Goal: Task Accomplishment & Management: Manage account settings

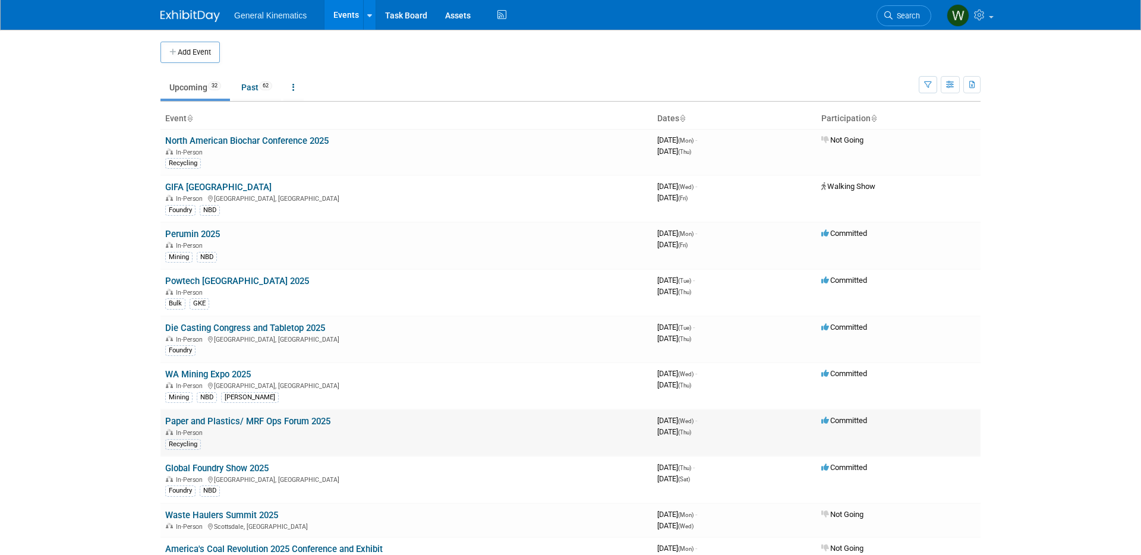
click at [194, 417] on link "Paper and Plastics/ MRF Ops Forum 2025" at bounding box center [247, 421] width 165 height 11
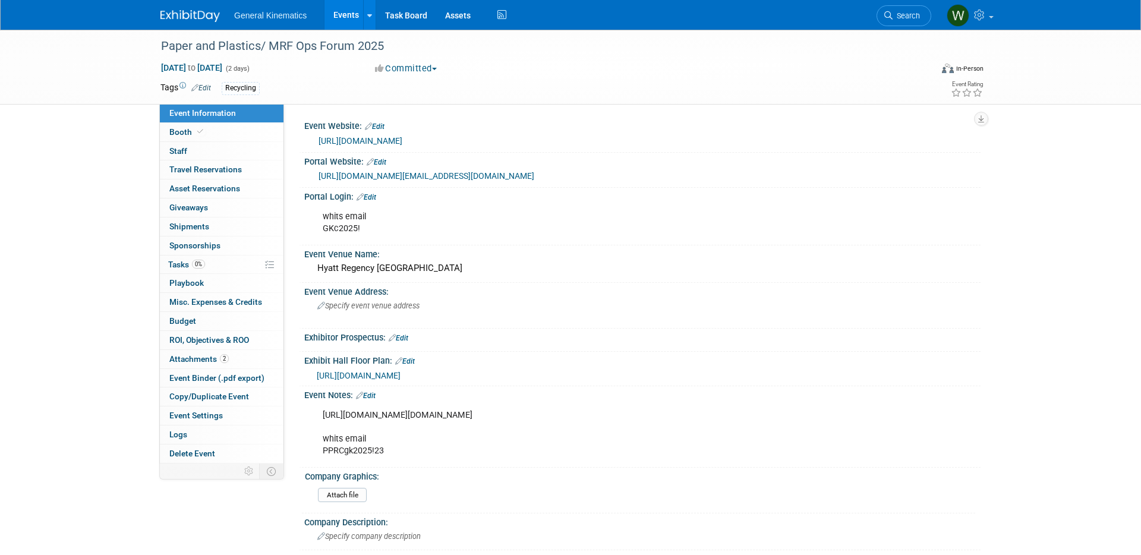
click at [180, 8] on link at bounding box center [197, 10] width 74 height 10
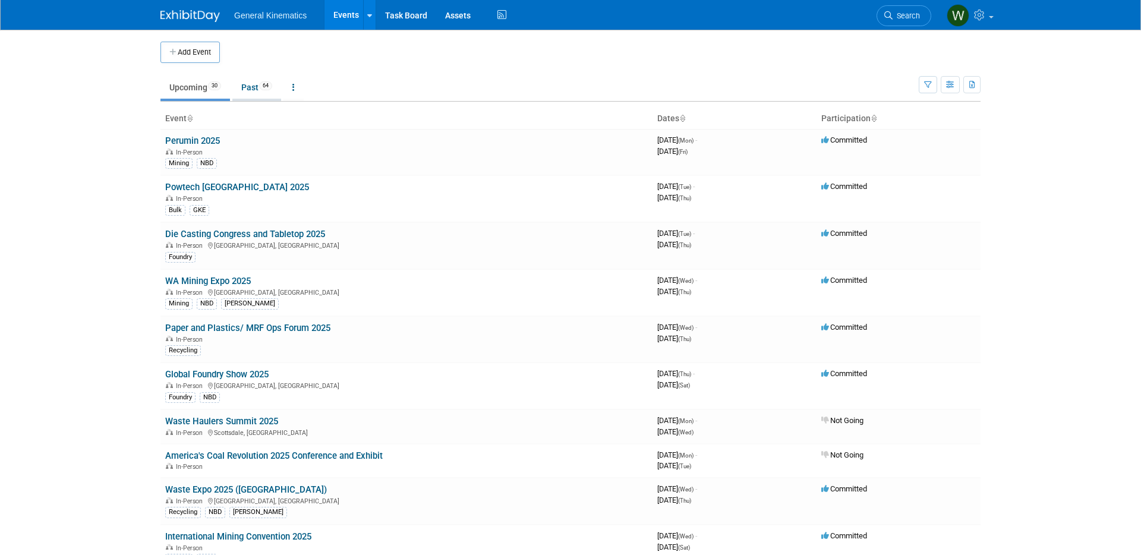
click at [253, 86] on link "Past 64" at bounding box center [256, 87] width 49 height 23
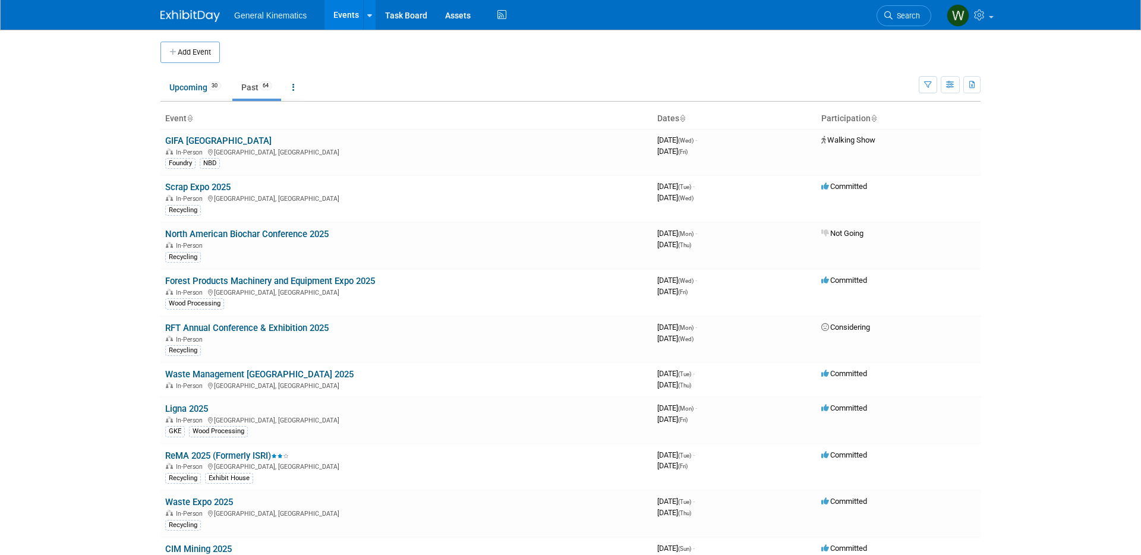
scroll to position [5, 0]
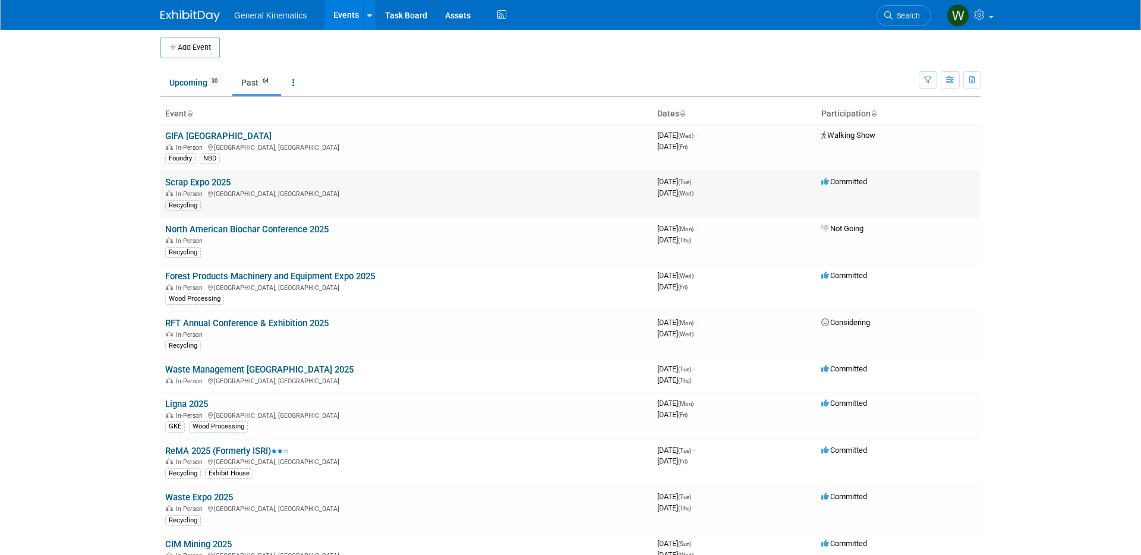
click at [197, 182] on link "Scrap Expo 2025" at bounding box center [197, 182] width 65 height 11
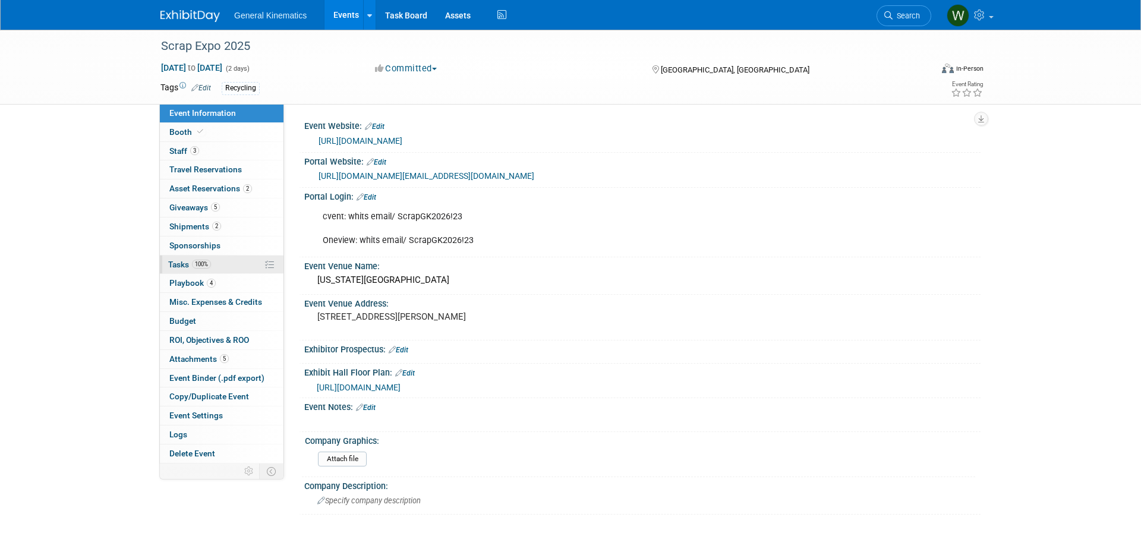
click at [182, 264] on span "Tasks 100%" at bounding box center [189, 265] width 43 height 10
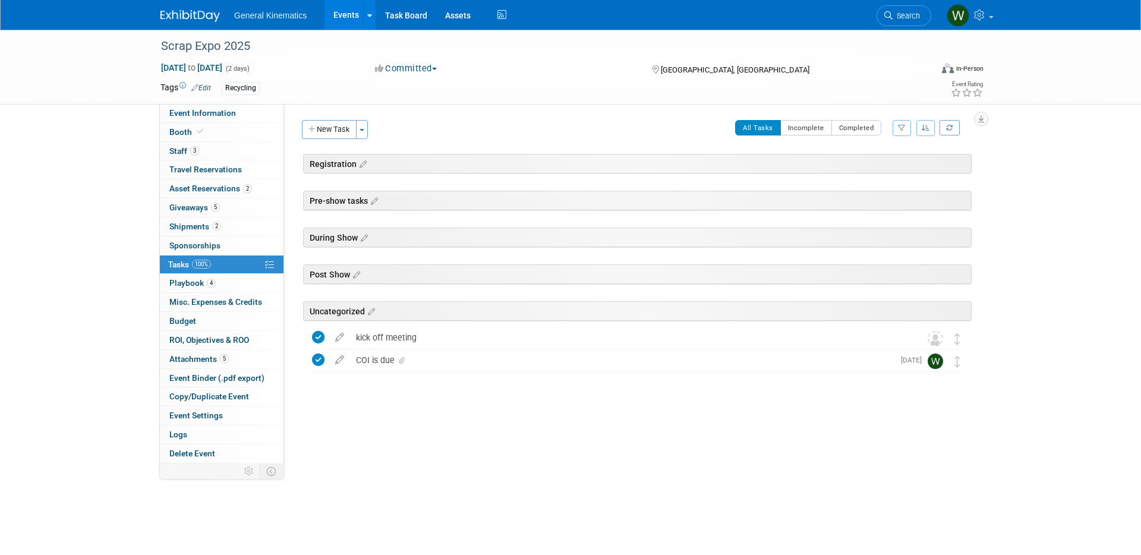
click at [191, 12] on img at bounding box center [189, 16] width 59 height 12
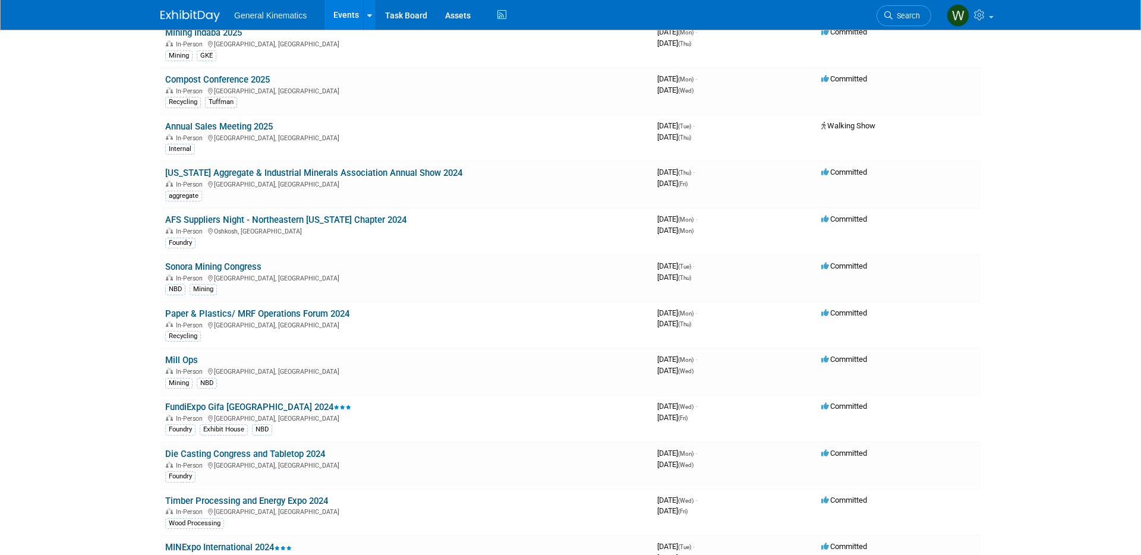
scroll to position [1135, 0]
click at [256, 308] on link "Paper & Plastics/ MRF Operations Forum 2024" at bounding box center [257, 312] width 184 height 11
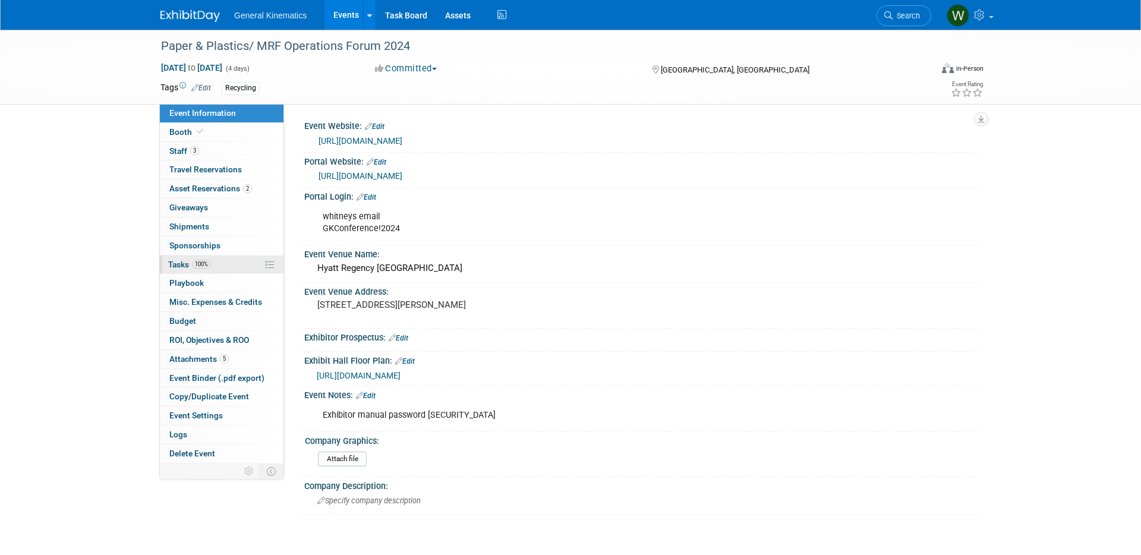
click at [201, 260] on span "100%" at bounding box center [201, 264] width 19 height 9
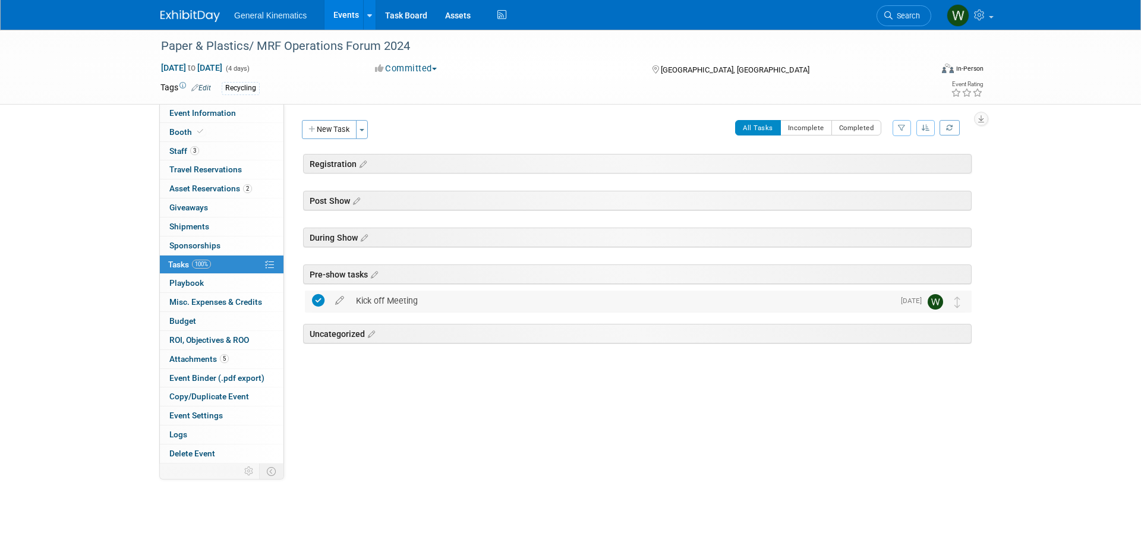
click at [393, 295] on div "Kick off Meeting" at bounding box center [622, 301] width 544 height 20
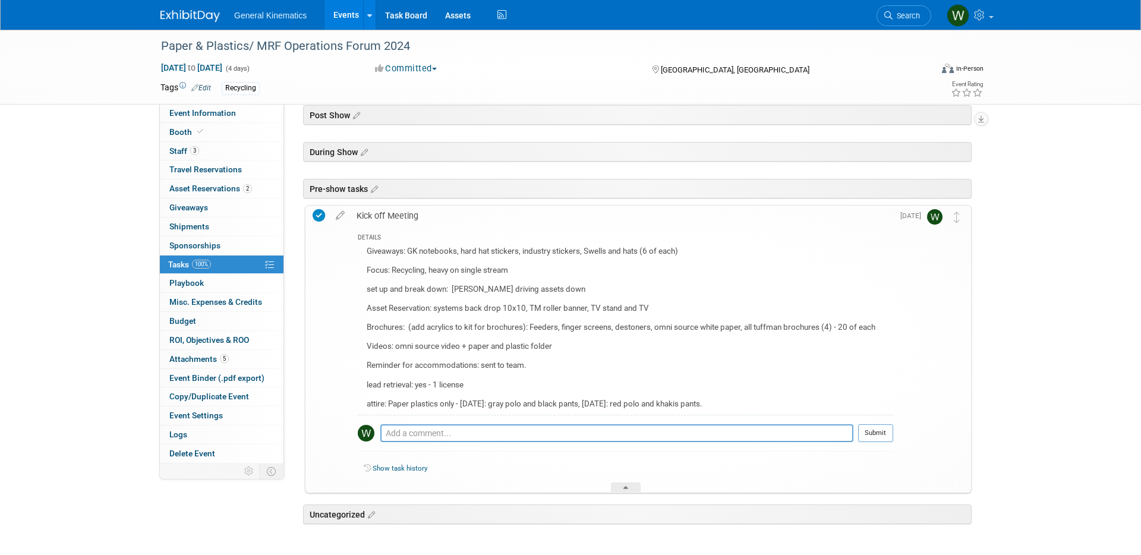
scroll to position [86, 0]
drag, startPoint x: 731, startPoint y: 405, endPoint x: 354, endPoint y: 248, distance: 408.9
click at [354, 248] on div "DETAILS Giveaways: GK notebooks, hard hat stickers, industry stickers, Swells a…" at bounding box center [622, 359] width 543 height 267
copy div "Giveaways: GK notebooks, hard hat stickers, industry stickers, Swells and hats …"
click at [202, 18] on img at bounding box center [189, 16] width 59 height 12
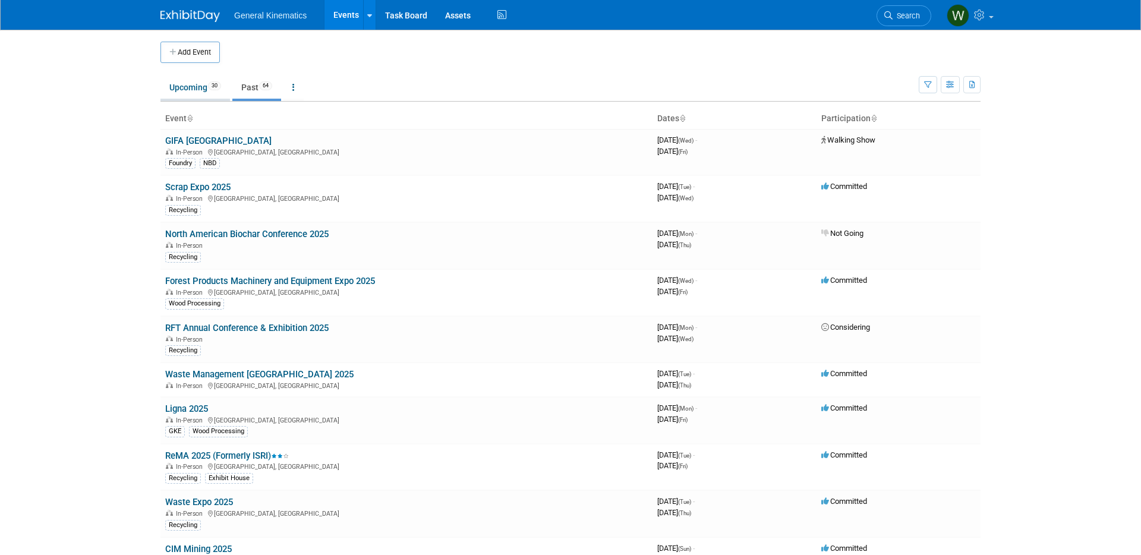
click at [196, 84] on link "Upcoming 30" at bounding box center [195, 87] width 70 height 23
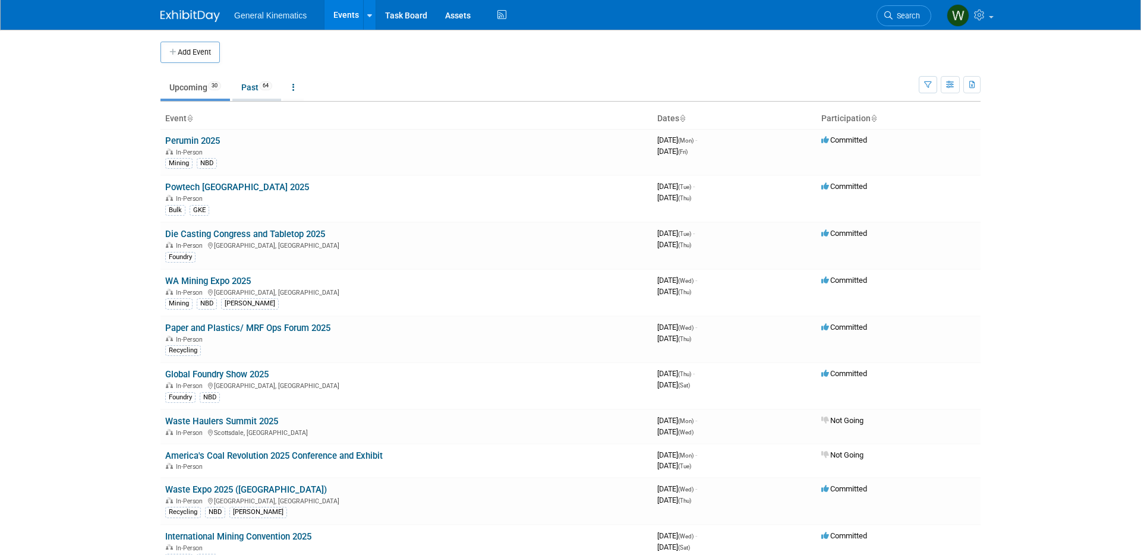
click at [253, 96] on link "Past 64" at bounding box center [256, 87] width 49 height 23
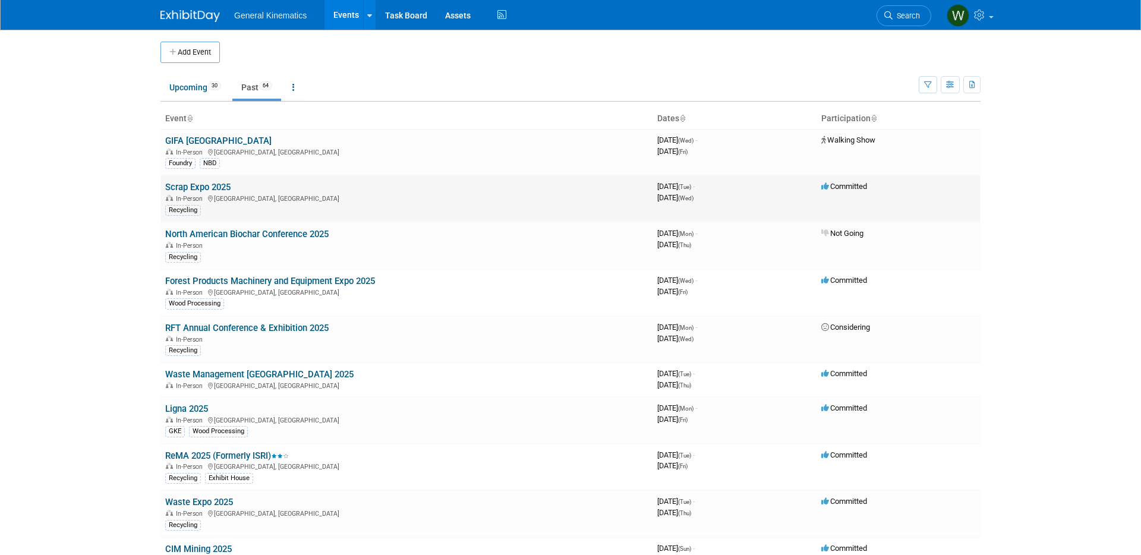
click at [181, 187] on link "Scrap Expo 2025" at bounding box center [197, 187] width 65 height 11
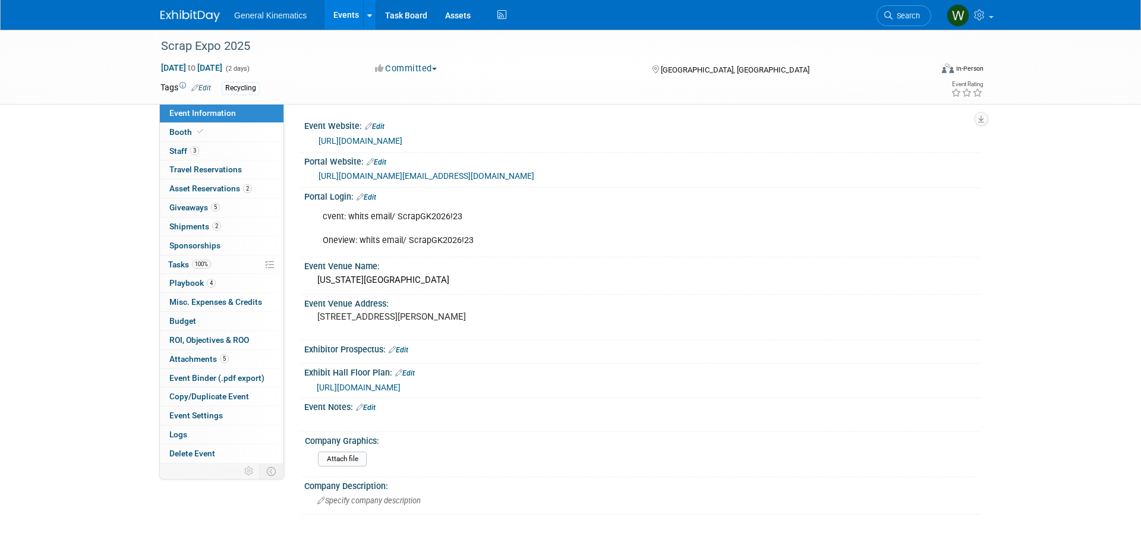
click at [186, 20] on img at bounding box center [189, 16] width 59 height 12
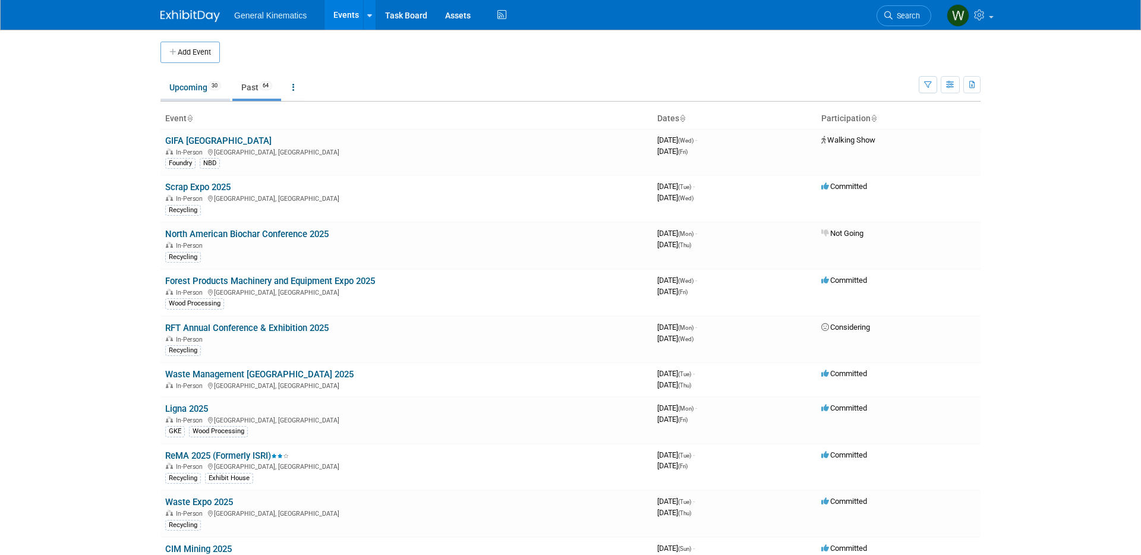
click at [197, 87] on link "Upcoming 30" at bounding box center [195, 87] width 70 height 23
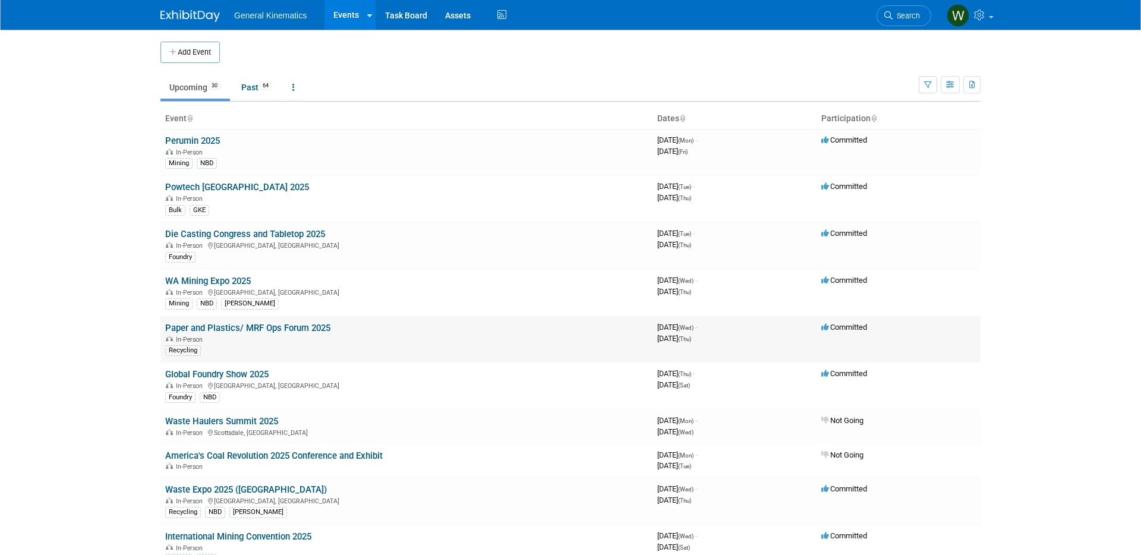
click at [206, 326] on link "Paper and Plastics/ MRF Ops Forum 2025" at bounding box center [247, 328] width 165 height 11
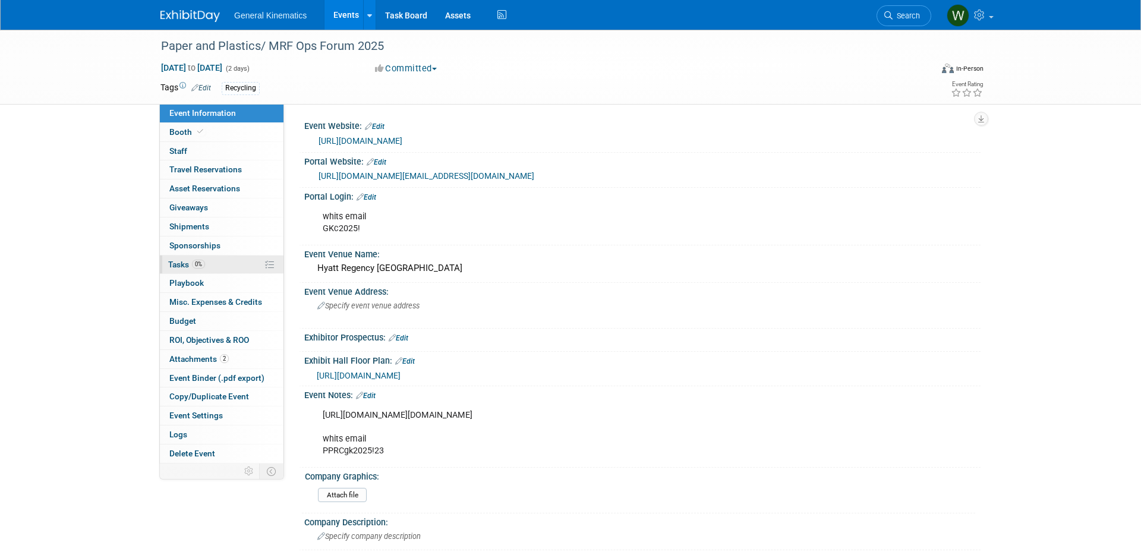
click at [208, 264] on link "0% Tasks 0%" at bounding box center [222, 265] width 124 height 18
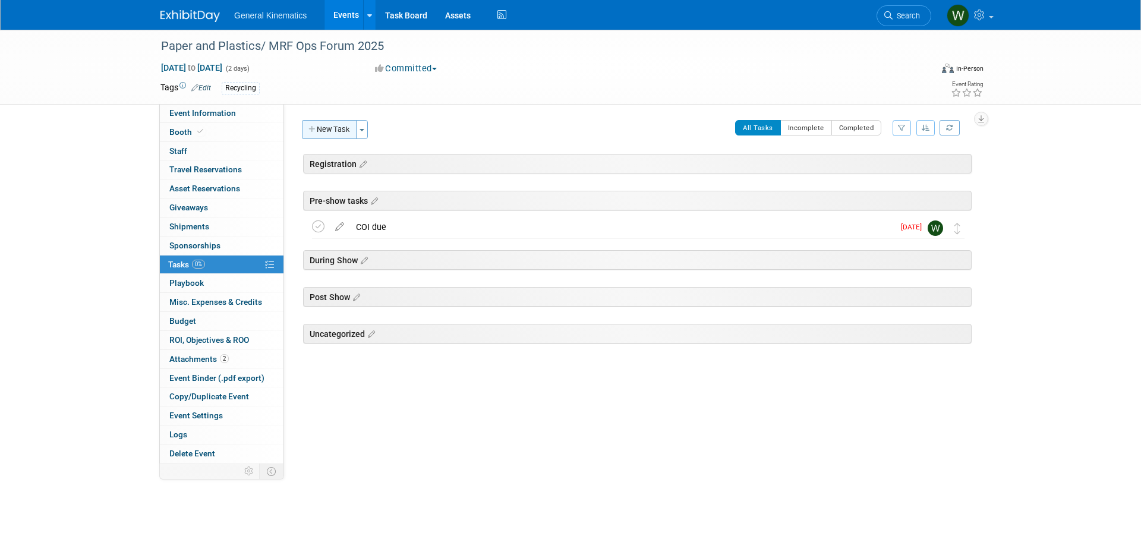
click at [322, 130] on button "New Task" at bounding box center [329, 129] width 55 height 19
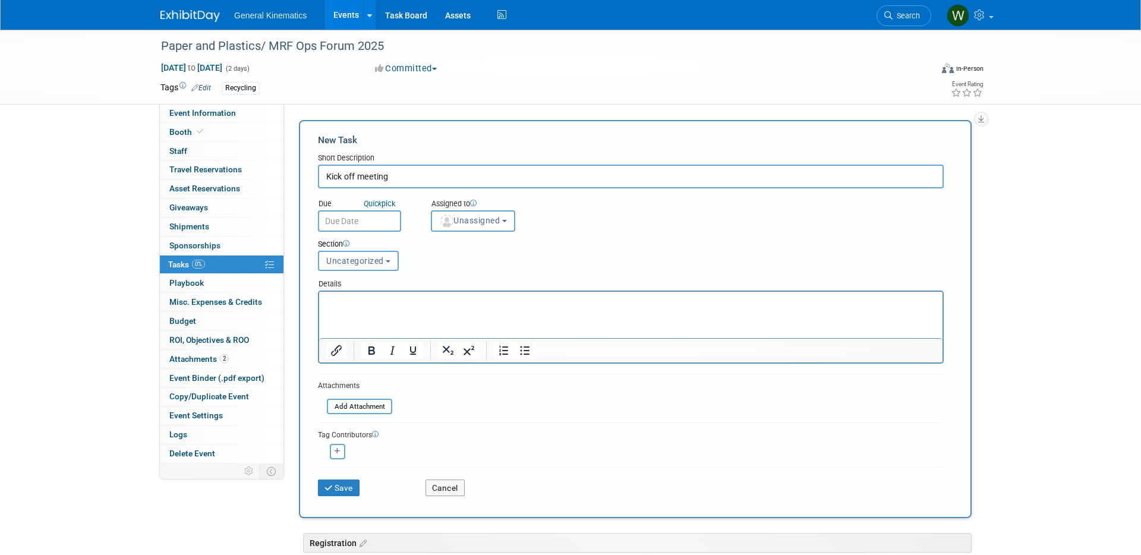
type input "Kick off meeting"
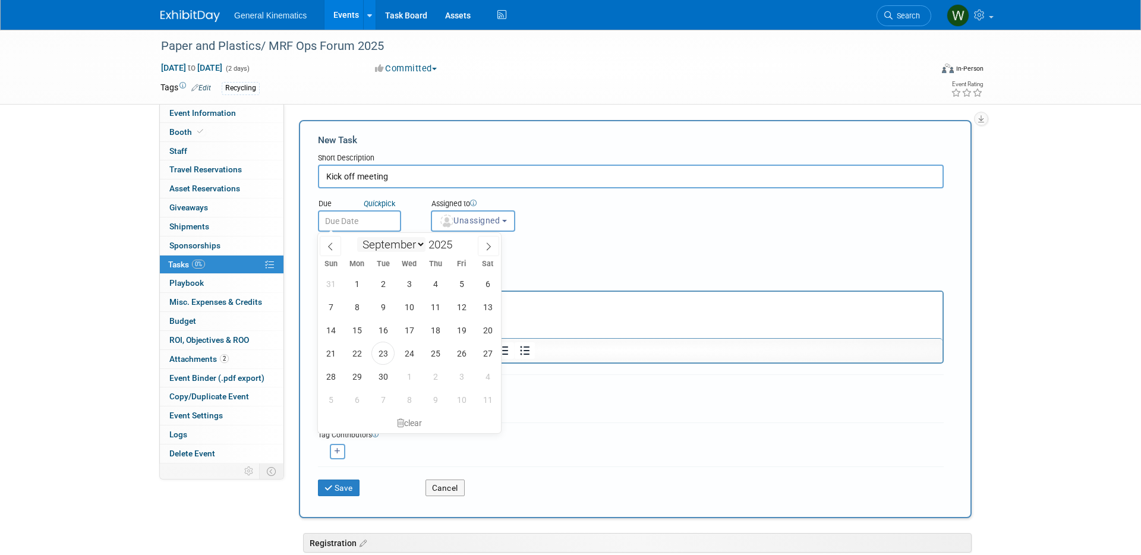
click at [358, 226] on input "text" at bounding box center [359, 220] width 83 height 21
click at [386, 348] on span "23" at bounding box center [382, 353] width 23 height 23
type input "Sep 23, 2025"
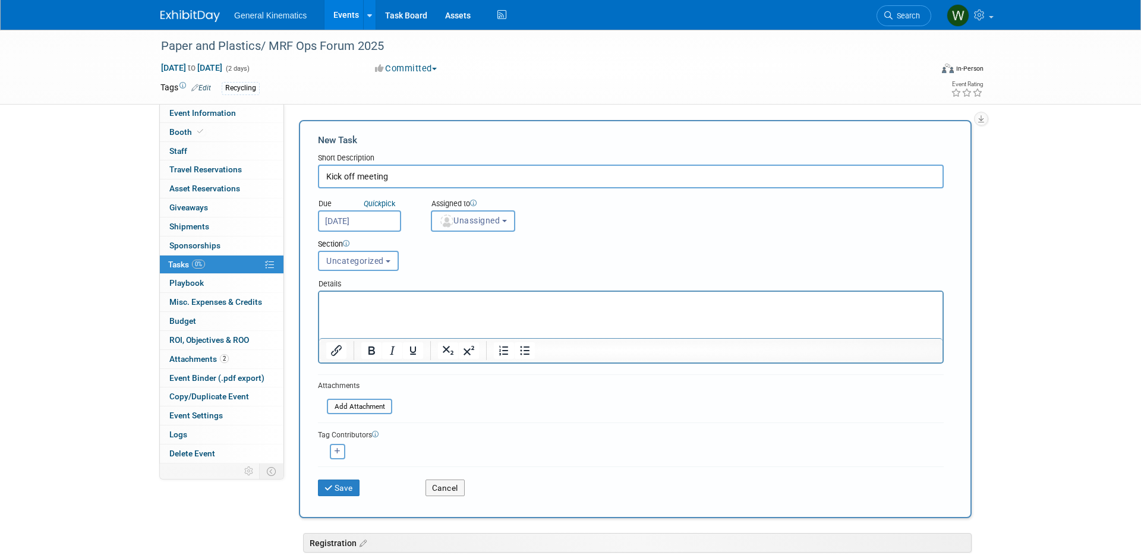
click at [462, 229] on button "Unassigned" at bounding box center [473, 220] width 84 height 21
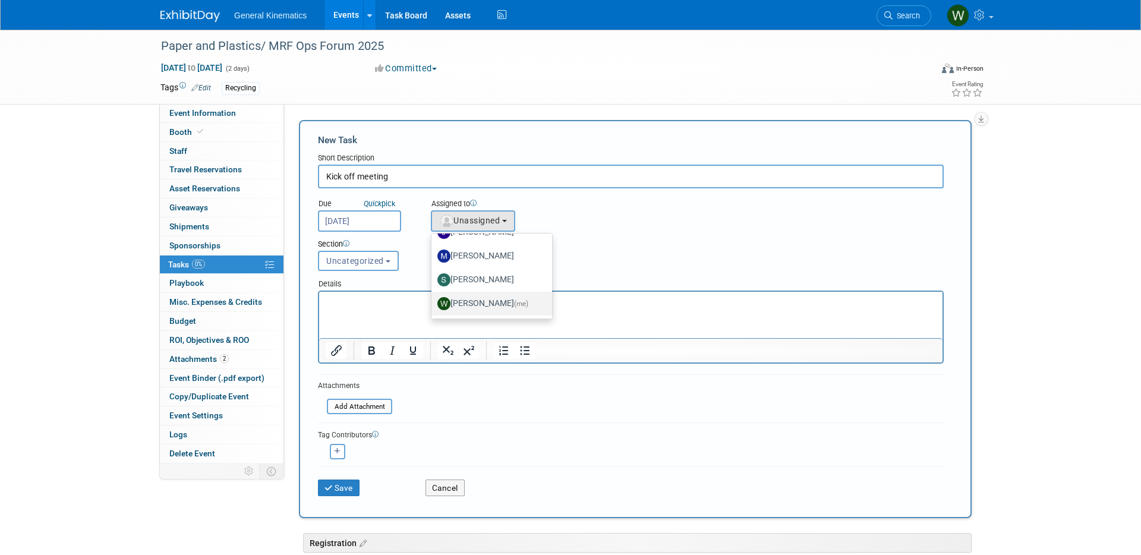
click at [464, 303] on label "Whitney Swanson (me)" at bounding box center [488, 303] width 103 height 19
click at [433, 303] on input "Whitney Swanson (me)" at bounding box center [430, 302] width 8 height 8
select select "acf8392f-9ff1-4a62-974f-dfc31d62f087"
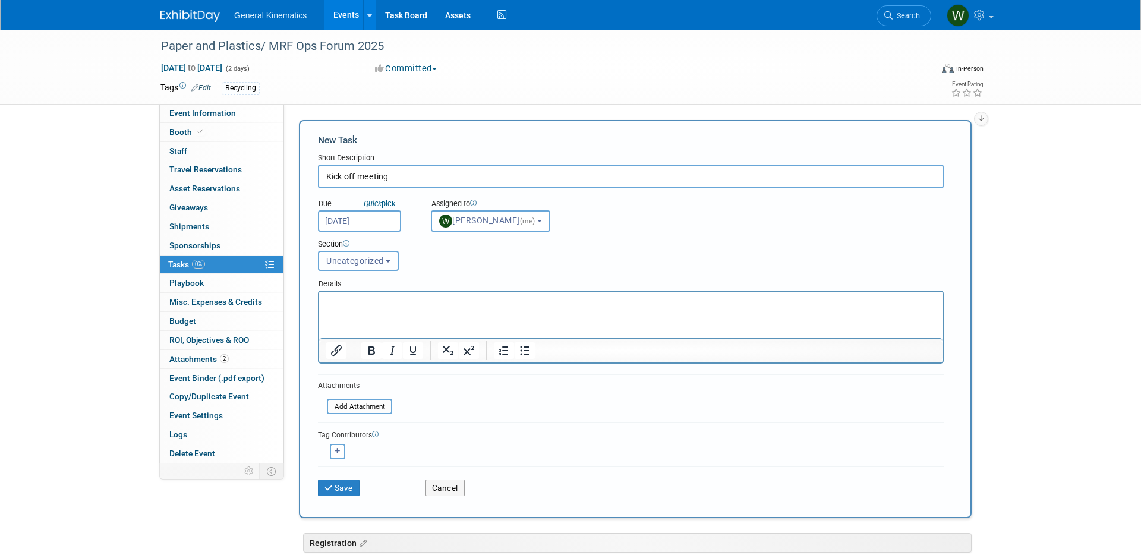
click at [355, 260] on span "Uncategorized" at bounding box center [355, 261] width 58 height 10
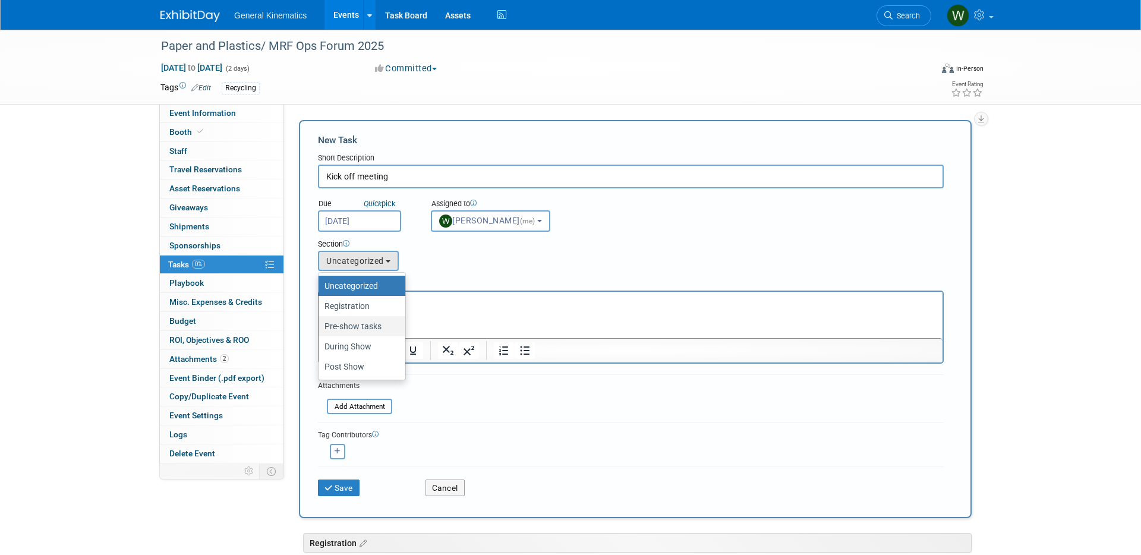
click at [340, 332] on label "Pre-show tasks" at bounding box center [359, 326] width 69 height 15
click at [320, 330] on input "Pre-show tasks" at bounding box center [317, 327] width 8 height 8
select select "11256997"
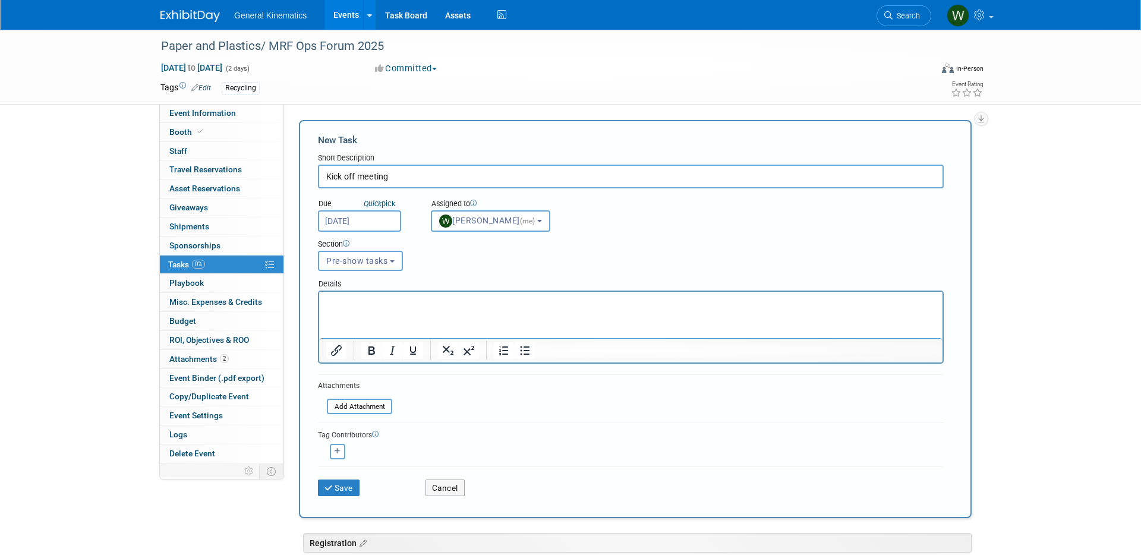
click at [348, 308] on html at bounding box center [630, 300] width 623 height 17
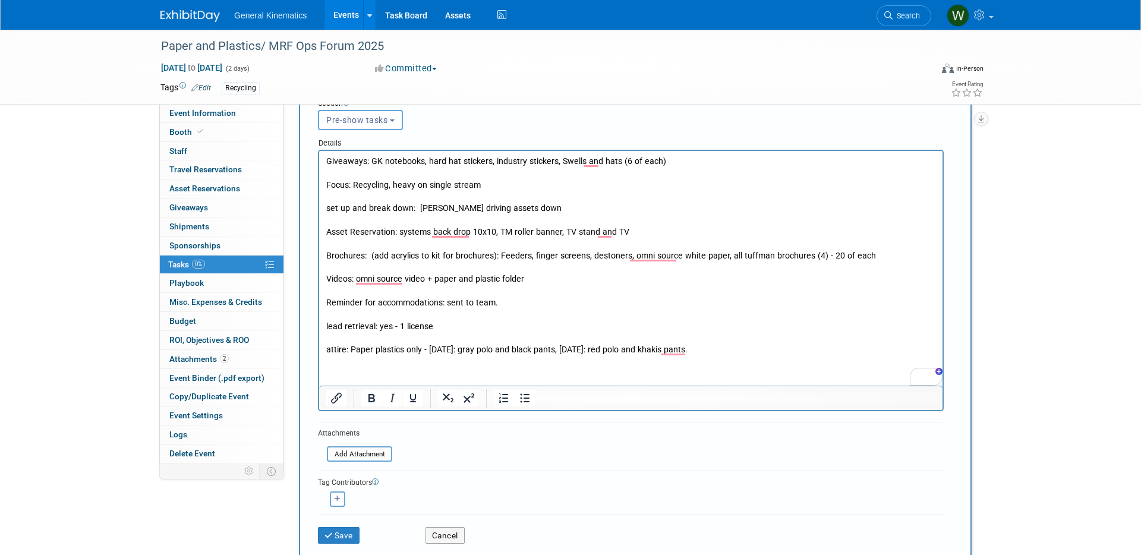
scroll to position [229, 0]
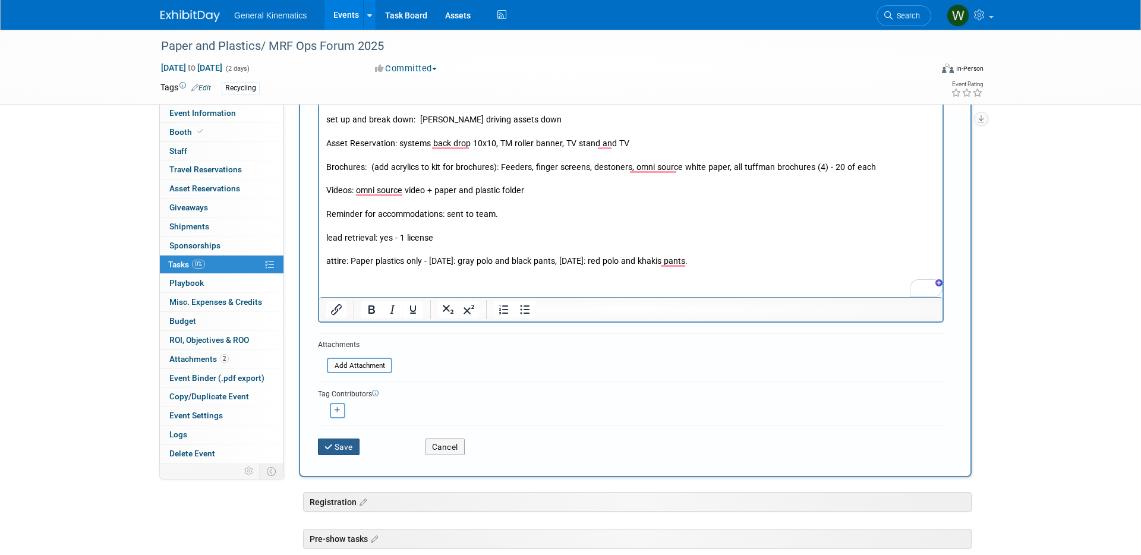
click at [329, 446] on icon "submit" at bounding box center [330, 447] width 10 height 8
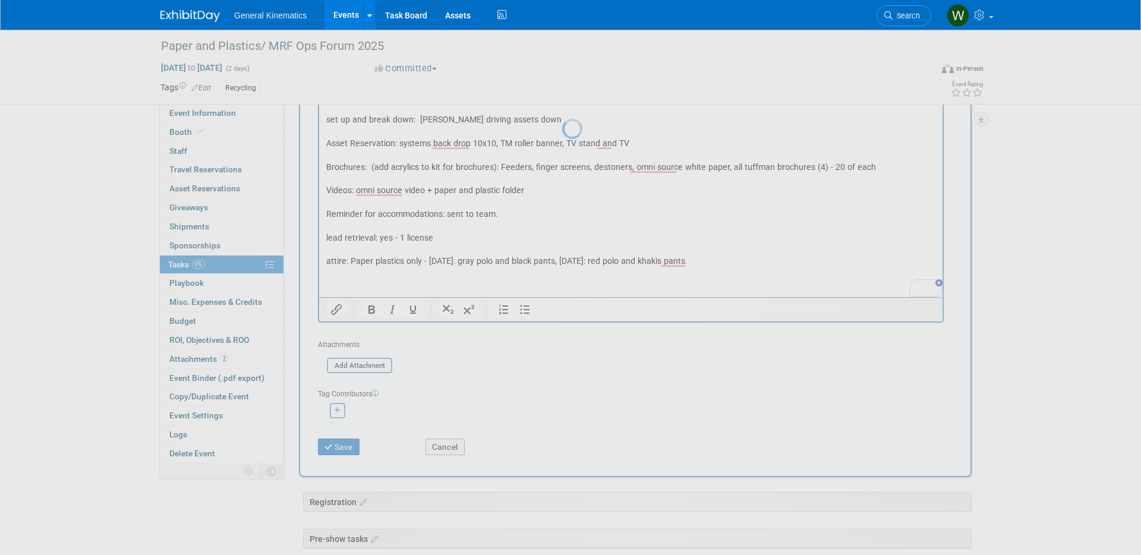
scroll to position [0, 0]
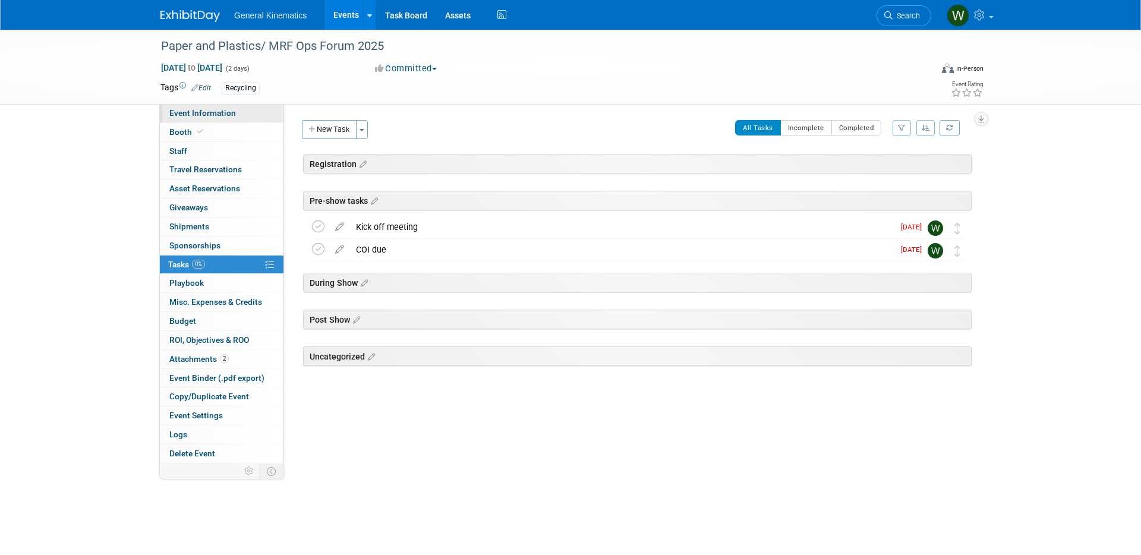
click at [203, 116] on span "Event Information" at bounding box center [202, 113] width 67 height 10
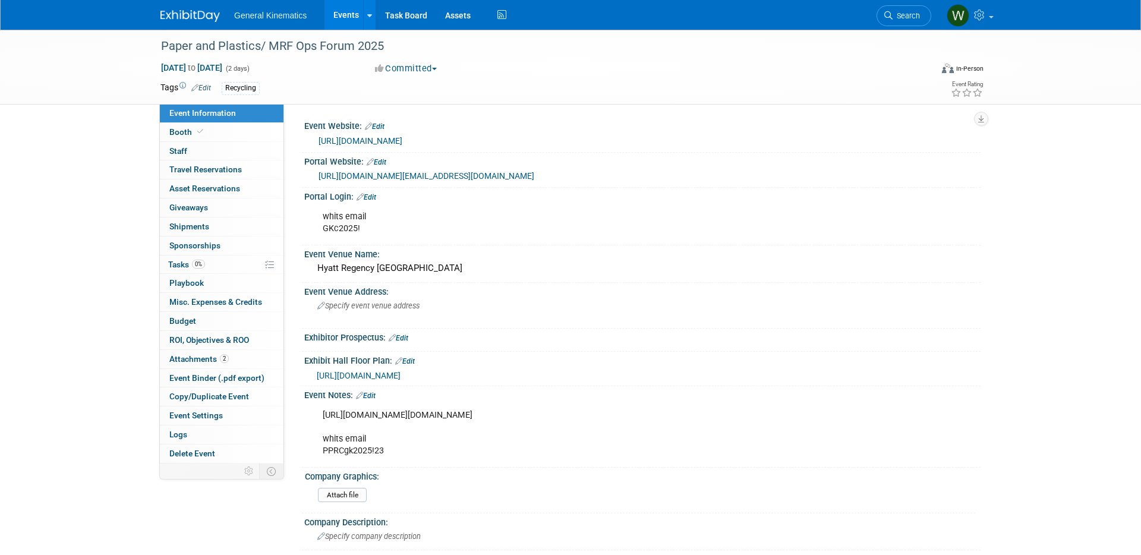
click at [401, 138] on link "https://paperplasticsna.recyclingtodayevents.com/" at bounding box center [361, 141] width 84 height 10
click at [199, 263] on span "0%" at bounding box center [198, 264] width 13 height 9
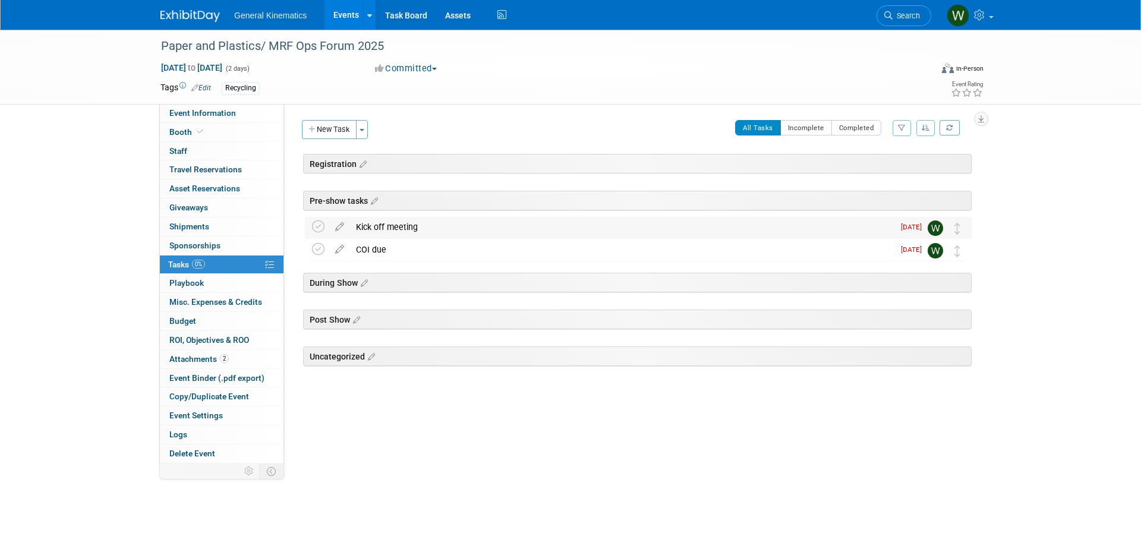
click at [387, 226] on div "Kick off meeting" at bounding box center [622, 227] width 544 height 20
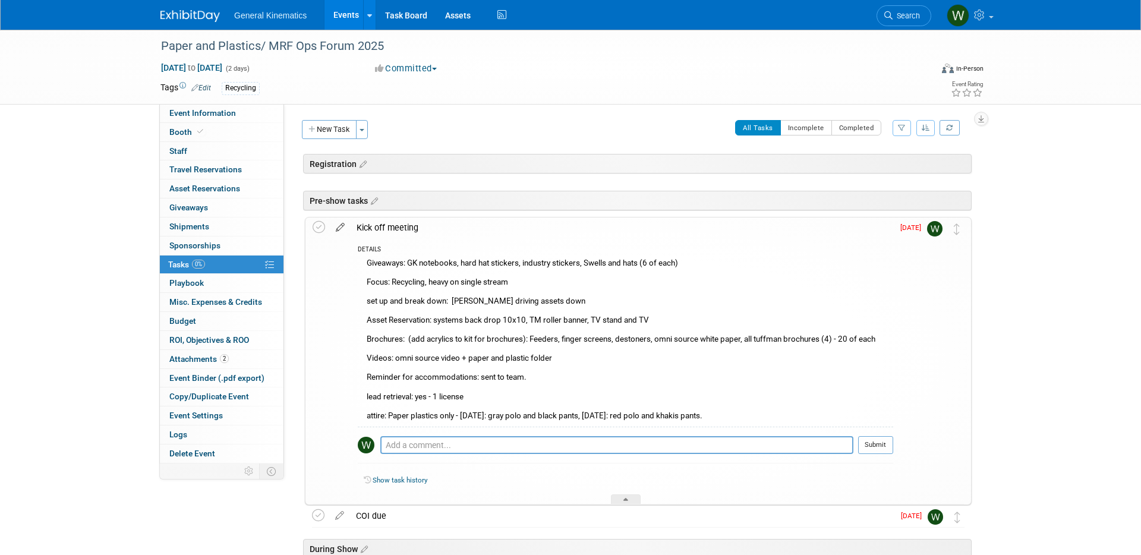
click at [342, 222] on icon at bounding box center [340, 225] width 21 height 15
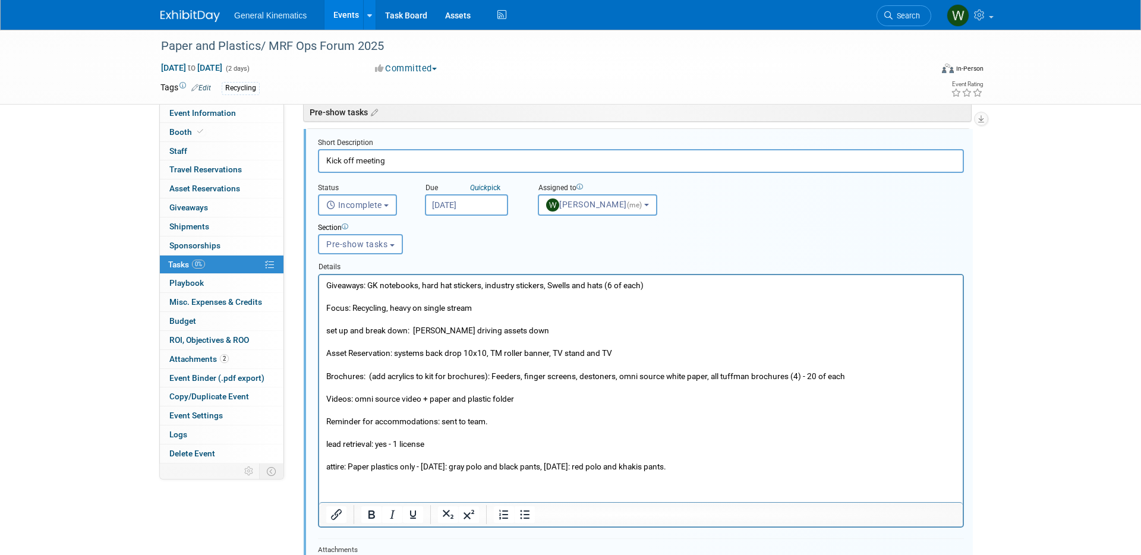
scroll to position [88, 0]
drag, startPoint x: 514, startPoint y: 330, endPoint x: 413, endPoint y: 331, distance: 101.0
click at [413, 331] on p "Giveaways: GK notebooks, hard hat stickers, industry stickers, Swells and hats …" at bounding box center [641, 376] width 630 height 193
click at [559, 309] on p "Giveaways: GK notebooks, hard hat stickers, industry stickers, Swells and hats …" at bounding box center [641, 376] width 630 height 193
drag, startPoint x: 419, startPoint y: 286, endPoint x: 368, endPoint y: 286, distance: 51.1
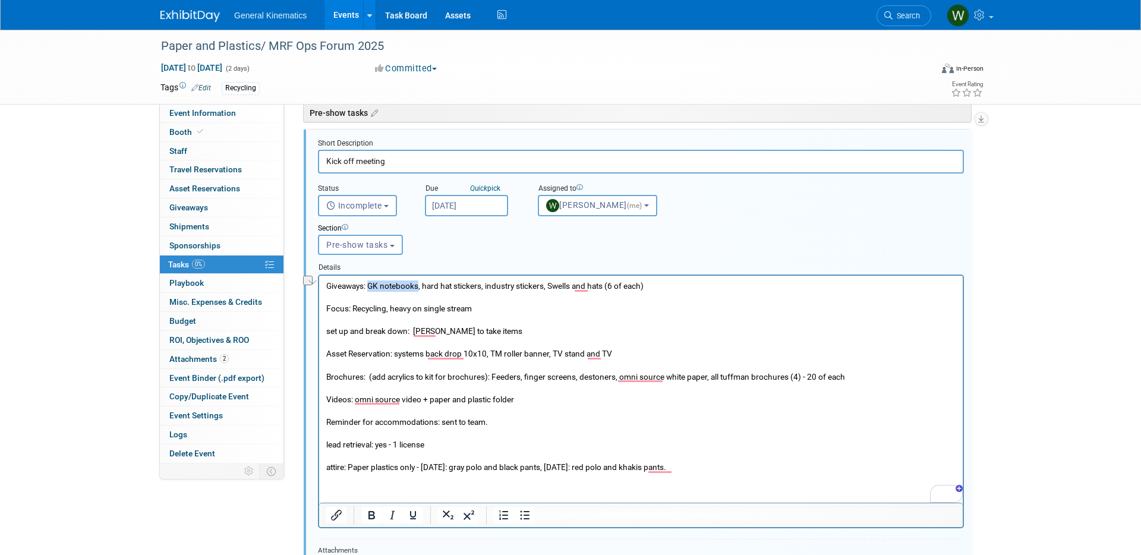
click at [368, 286] on p "Giveaways: GK notebooks, hard hat stickers, industry stickers, Swells and hats …" at bounding box center [641, 376] width 630 height 193
click at [515, 315] on p "Giveaways: GK notebooks, hard hat stickers, industry stickers, Swells and hats …" at bounding box center [641, 376] width 630 height 193
click at [418, 286] on p "Giveaways: GK notebooks, hard hat stickers, industry stickers, Swells and hats …" at bounding box center [641, 376] width 630 height 193
click at [678, 291] on p "Giveaways: GK notebooks, pens, hard hat stickers, industry stickers, Swells and…" at bounding box center [641, 376] width 630 height 193
click at [417, 355] on p "Giveaways: GK notebooks, pens, hard hat stickers, industry stickers, Swells and…" at bounding box center [641, 376] width 630 height 193
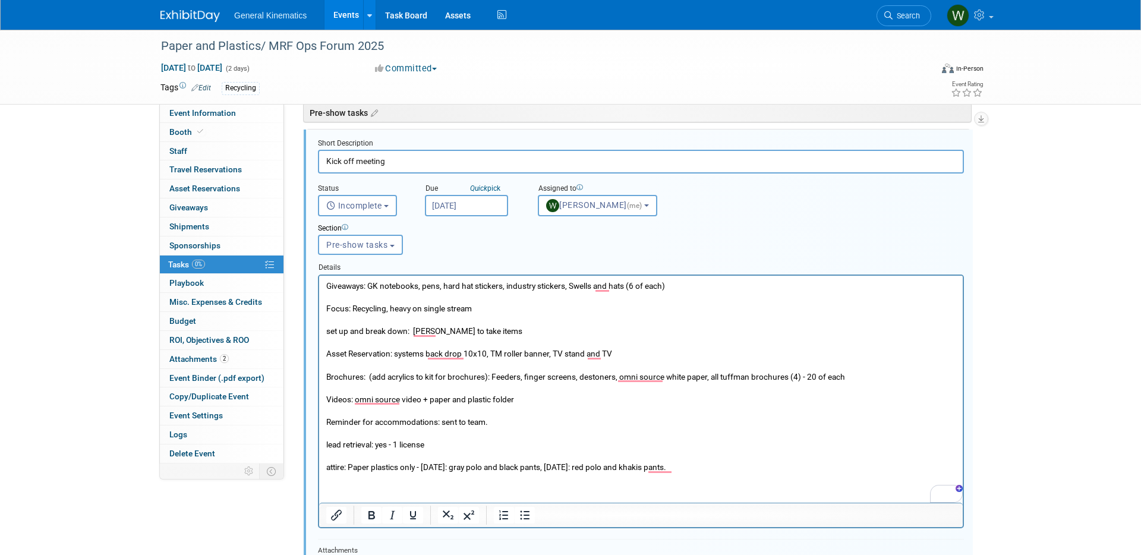
click at [496, 352] on p "Giveaways: GK notebooks, pens, hard hat stickers, industry stickers, Swells and…" at bounding box center [641, 376] width 630 height 193
click at [503, 351] on p "Giveaways: GK notebooks, pens, hard hat stickers, industry stickers, Swells and…" at bounding box center [641, 376] width 630 height 193
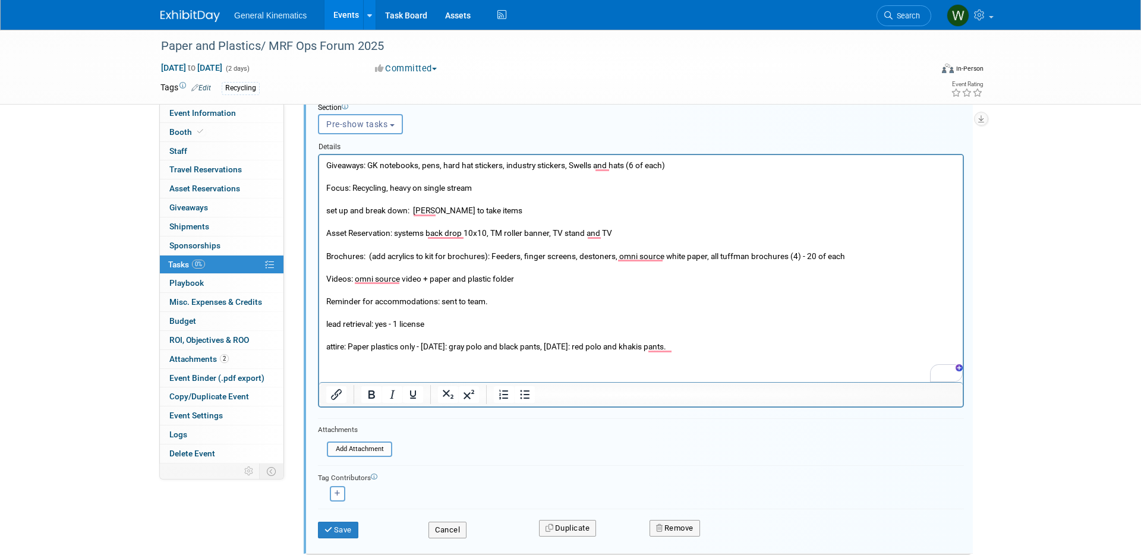
scroll to position [214, 0]
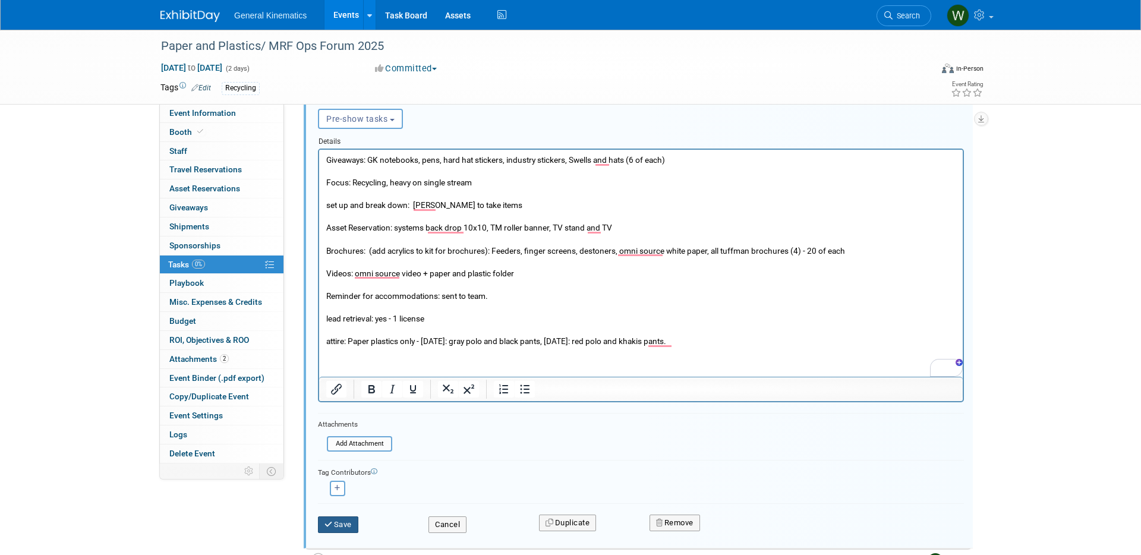
click at [338, 522] on button "Save" at bounding box center [338, 524] width 40 height 17
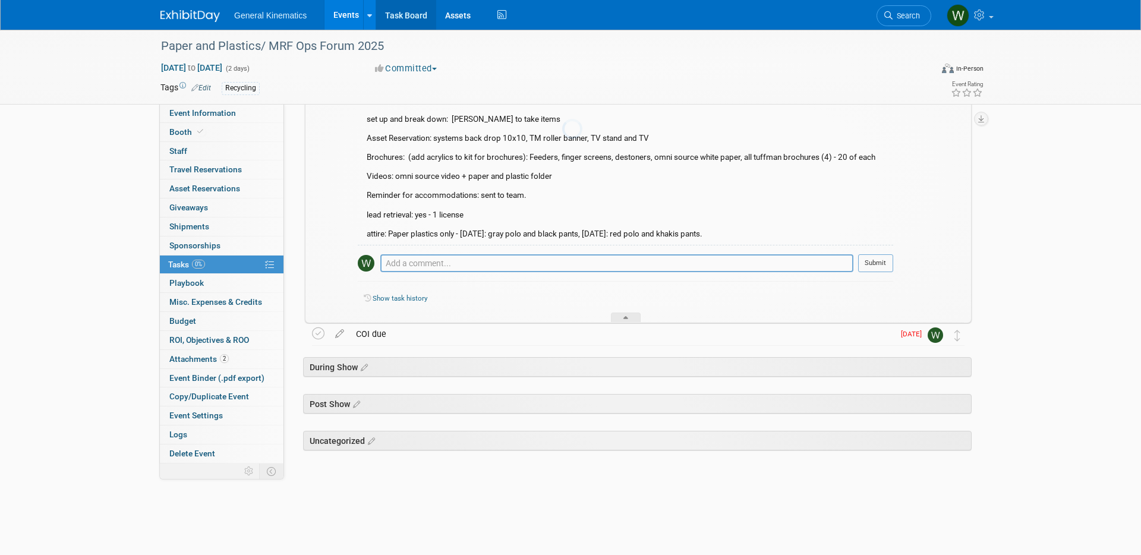
scroll to position [156, 0]
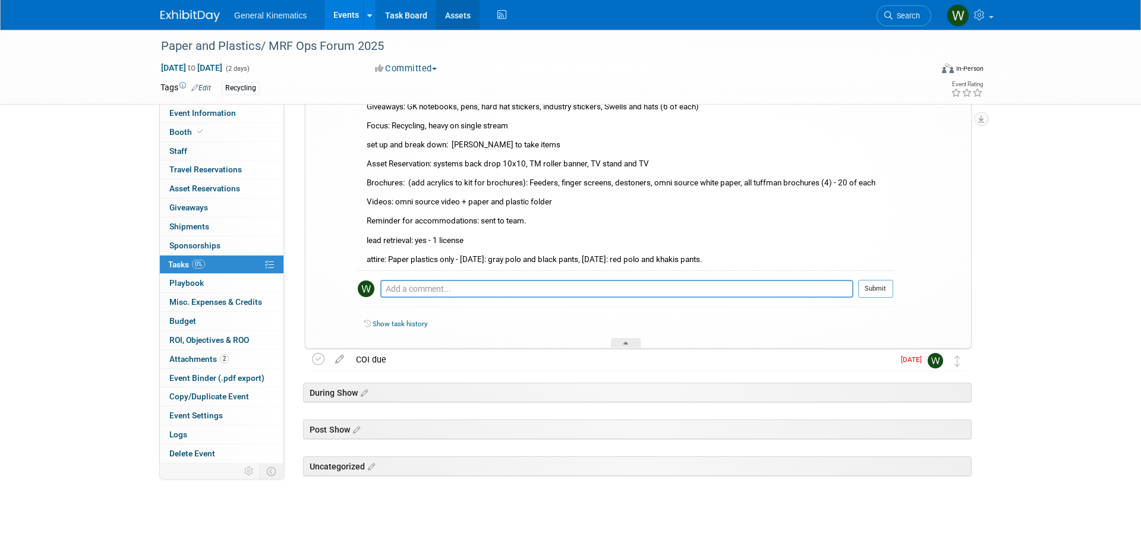
click at [458, 14] on link "Assets" at bounding box center [457, 15] width 43 height 30
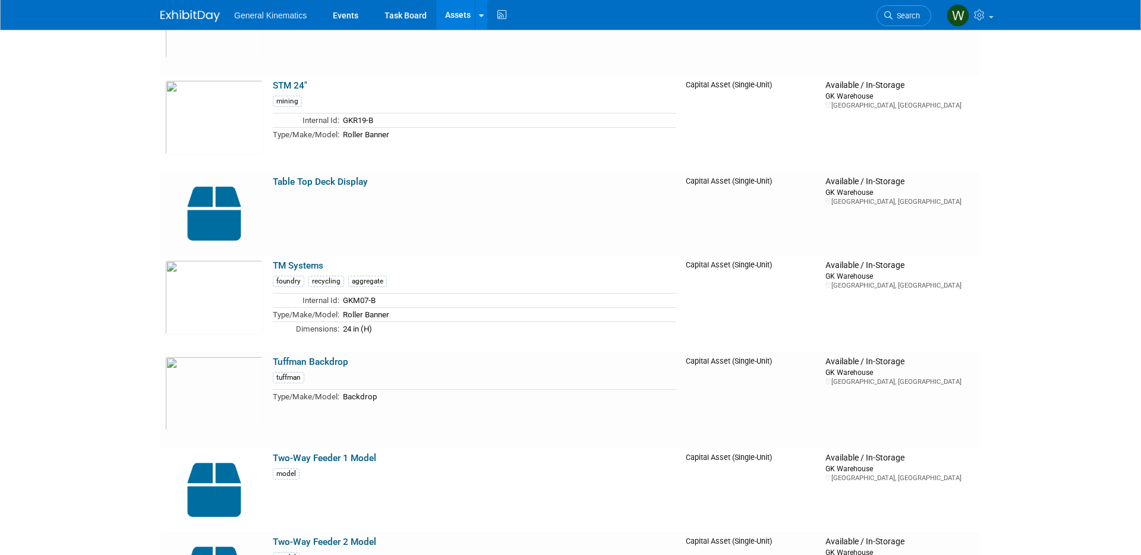
scroll to position [4162, 0]
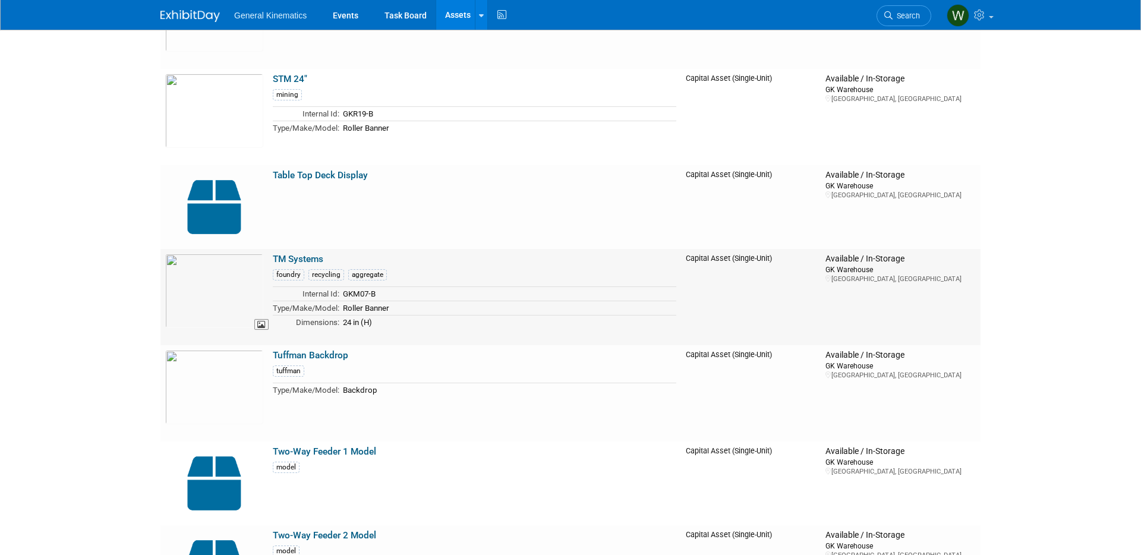
click at [225, 288] on img at bounding box center [214, 291] width 98 height 74
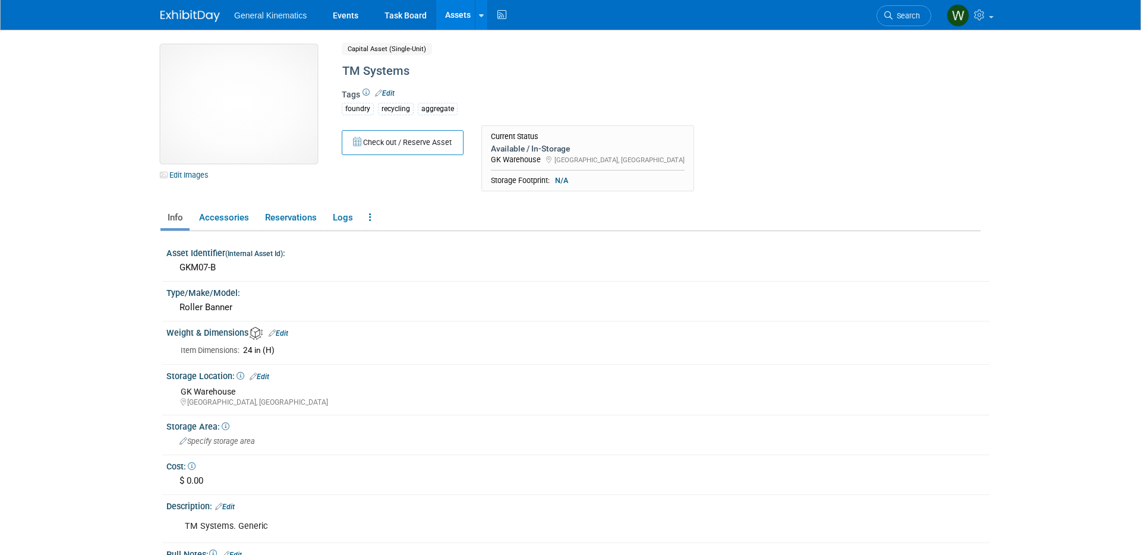
click at [241, 97] on img at bounding box center [238, 104] width 157 height 119
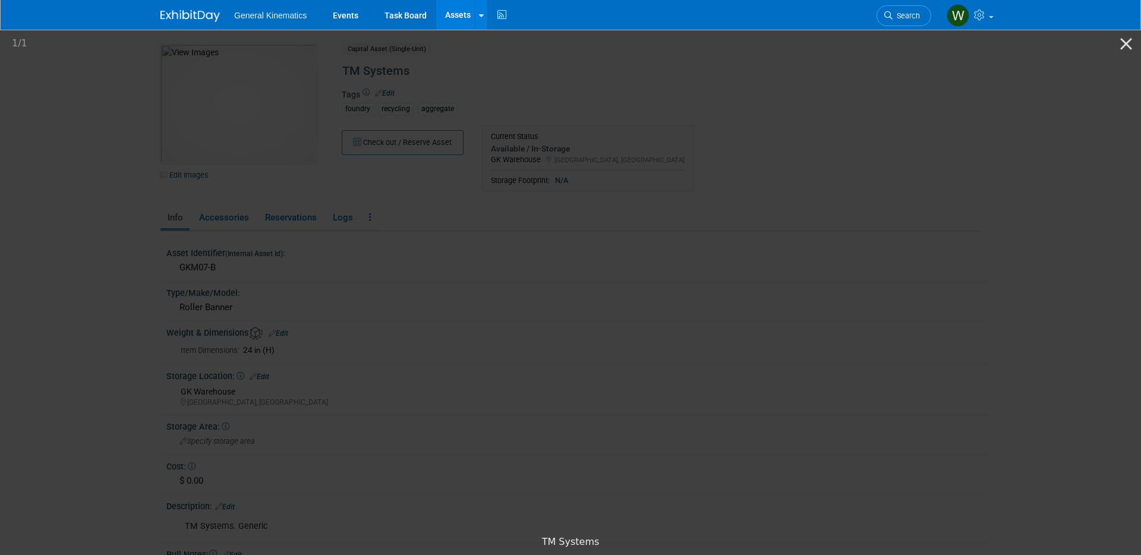
click at [616, 279] on img at bounding box center [570, 279] width 267 height 0
click at [1129, 42] on button "Close gallery" at bounding box center [1126, 44] width 30 height 28
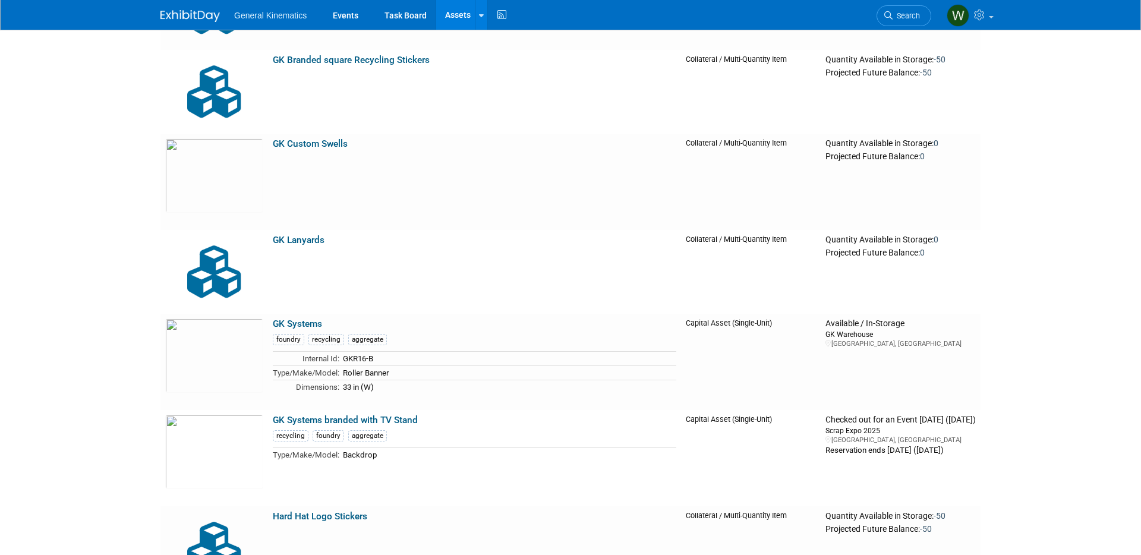
scroll to position [2367, 0]
click at [216, 349] on img at bounding box center [214, 357] width 98 height 74
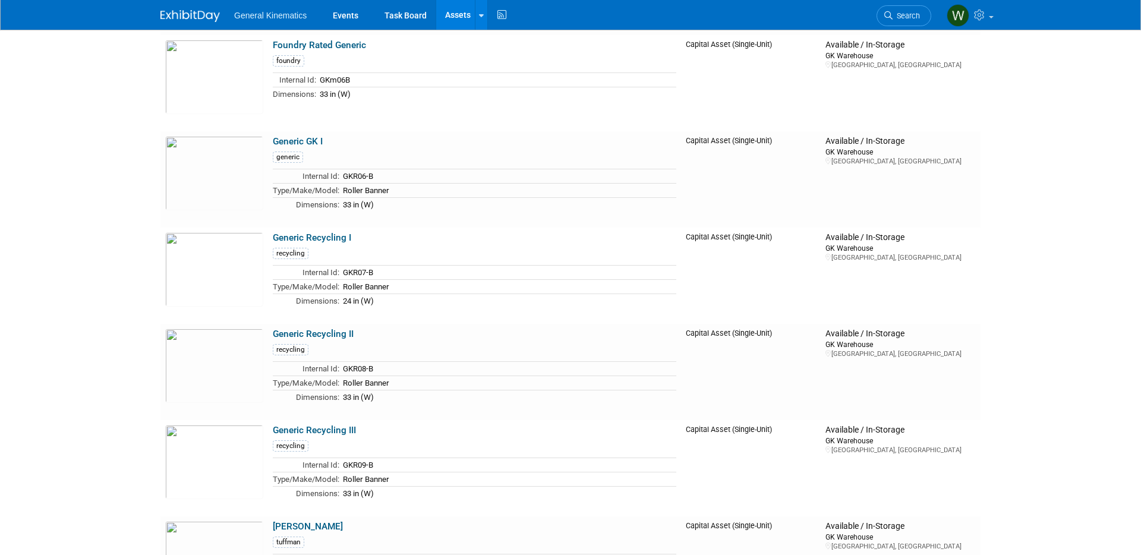
scroll to position [1621, 0]
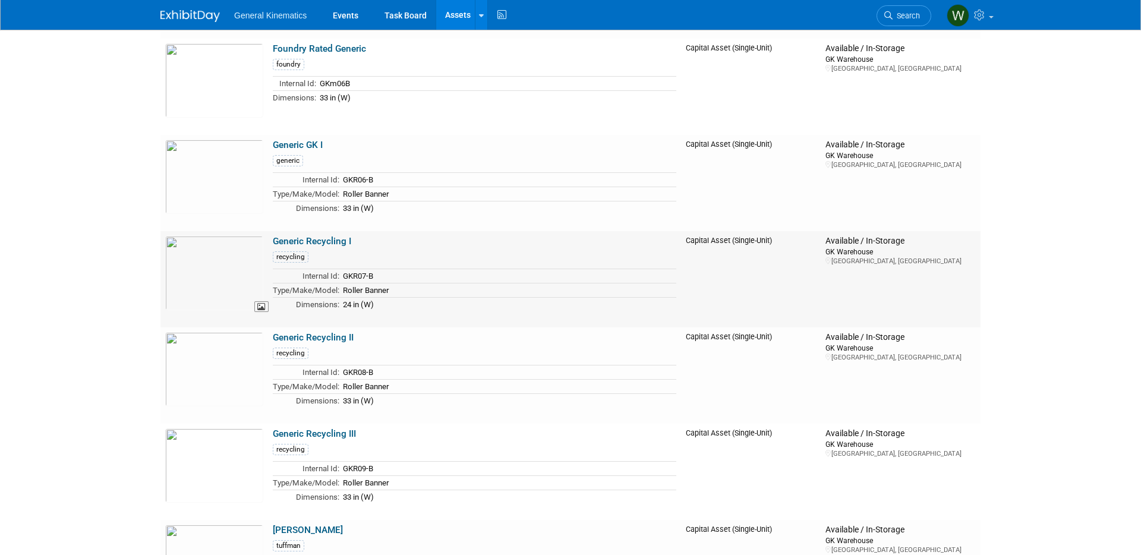
click at [208, 276] on img at bounding box center [214, 273] width 98 height 74
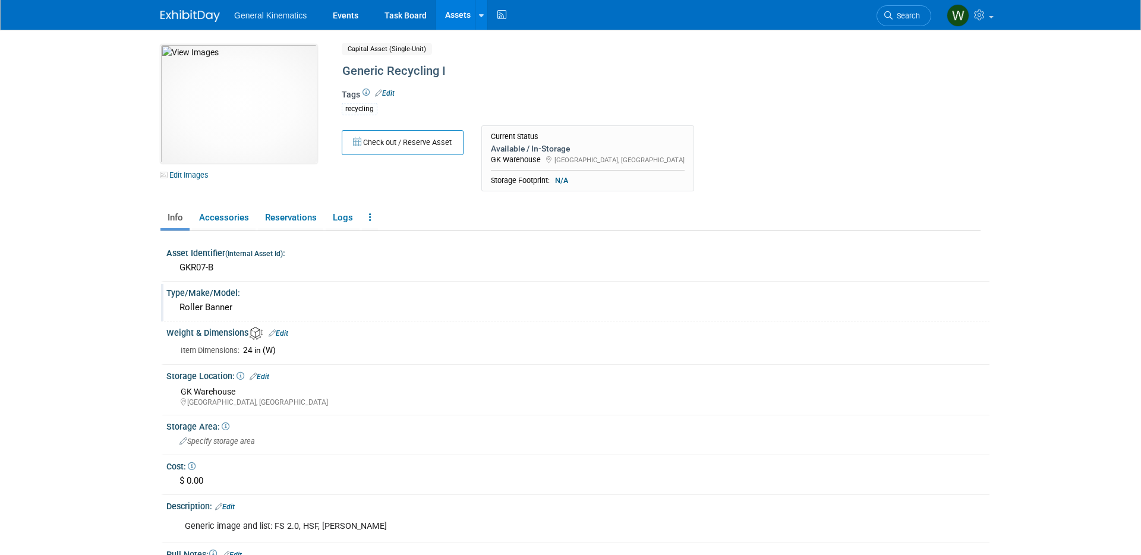
scroll to position [1, 0]
click at [235, 105] on img at bounding box center [238, 103] width 157 height 119
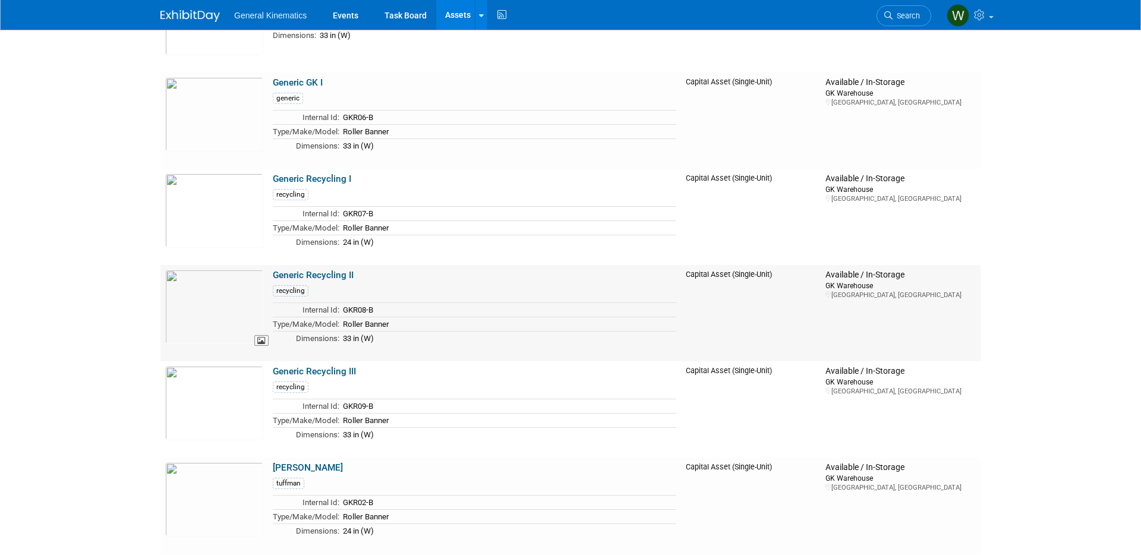
scroll to position [1689, 0]
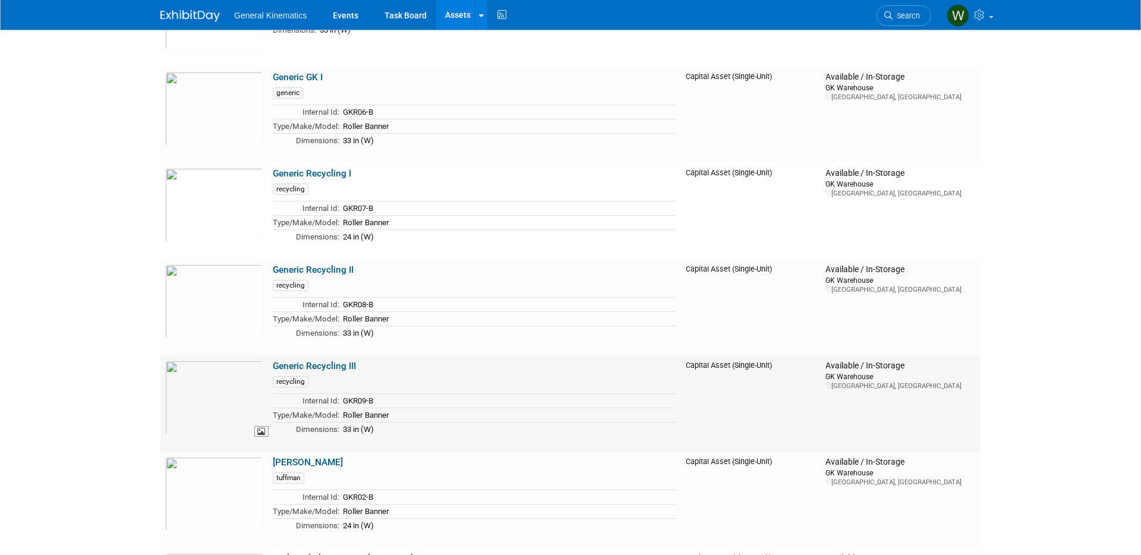
click at [204, 395] on img at bounding box center [214, 398] width 98 height 74
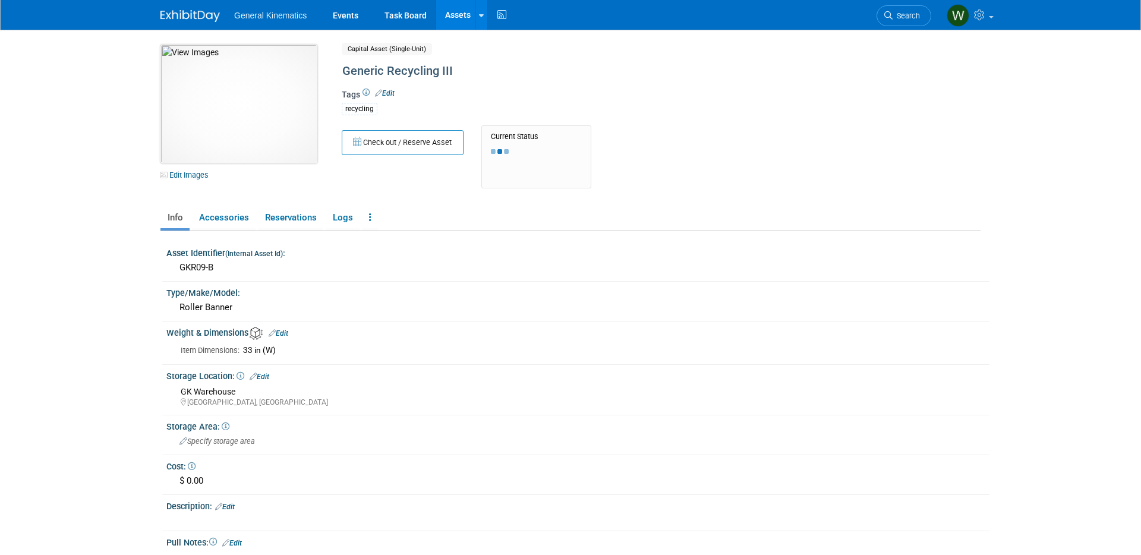
click at [251, 118] on img at bounding box center [238, 104] width 157 height 119
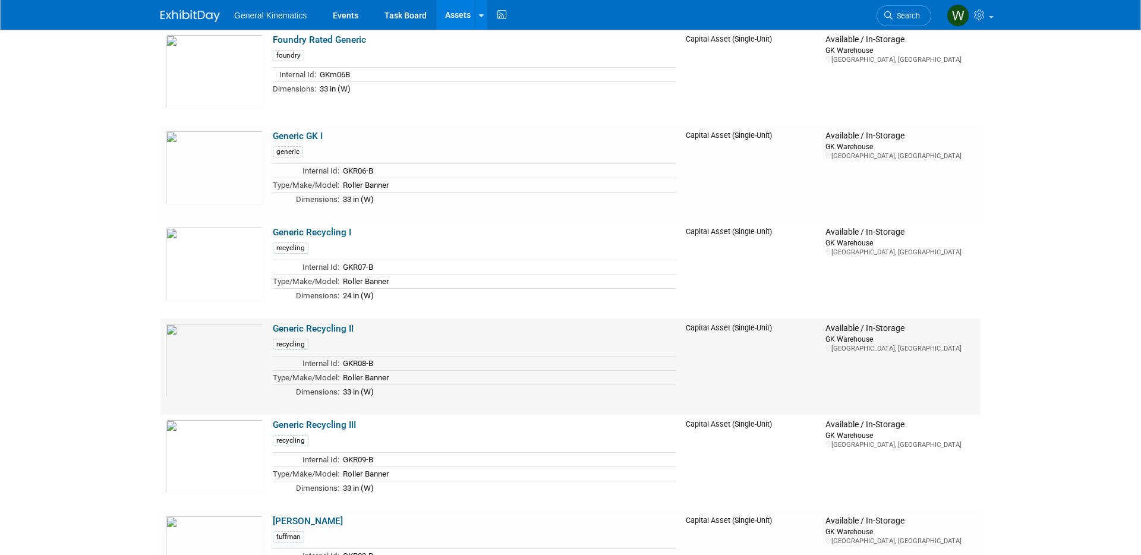
scroll to position [1627, 0]
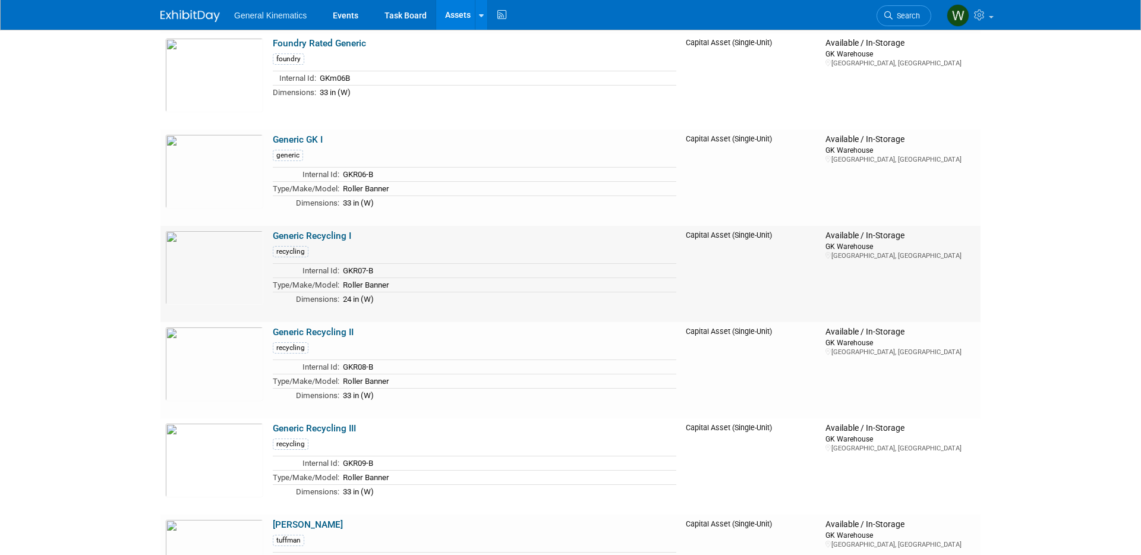
click at [330, 235] on link "Generic Recycling I" at bounding box center [312, 236] width 78 height 11
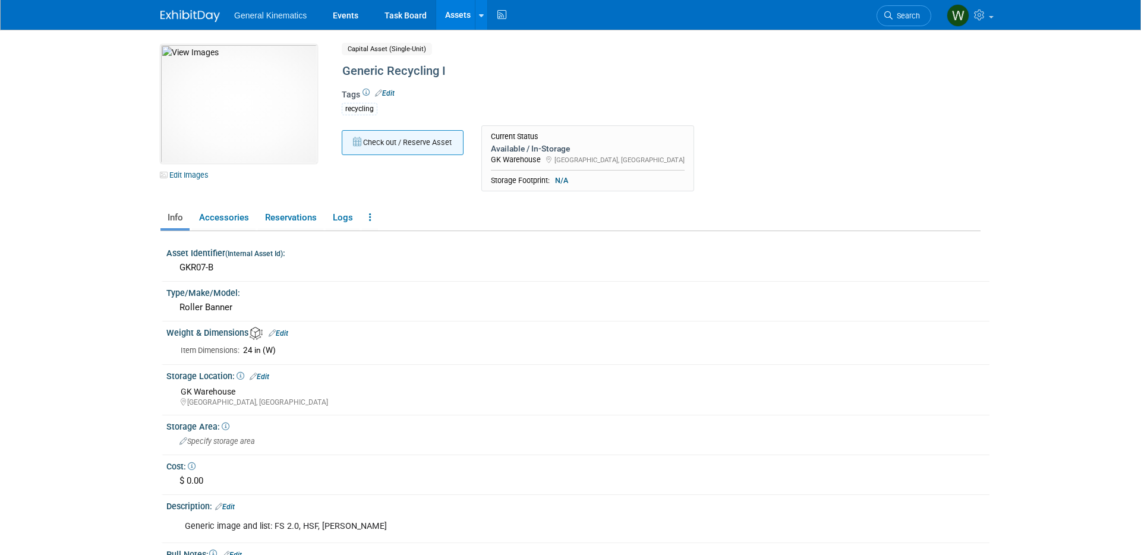
click at [424, 144] on button "Check out / Reserve Asset" at bounding box center [403, 142] width 122 height 25
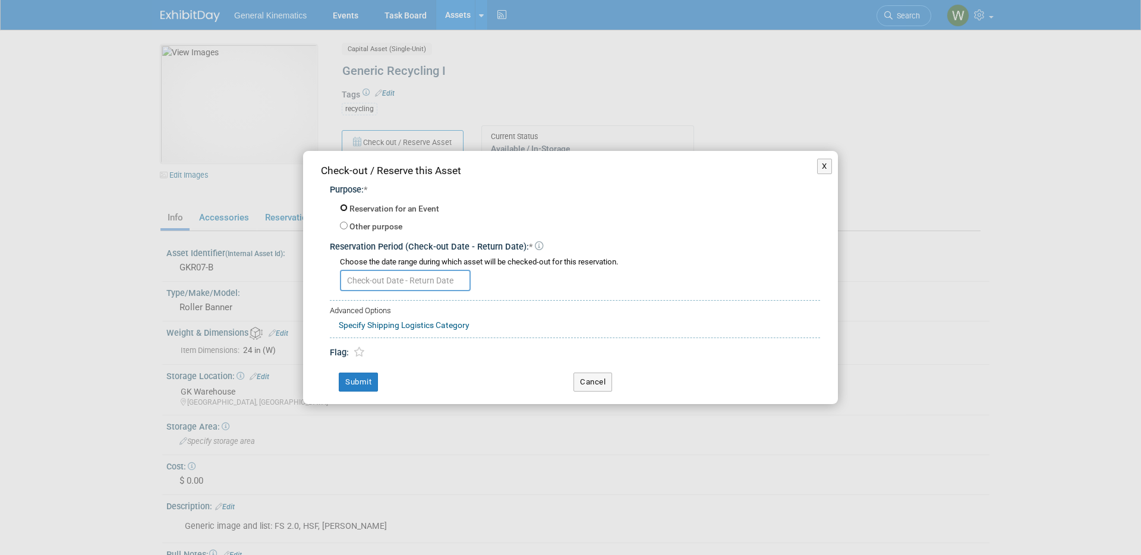
click at [340, 209] on input "Reservation for an Event" at bounding box center [344, 208] width 8 height 8
radio input "true"
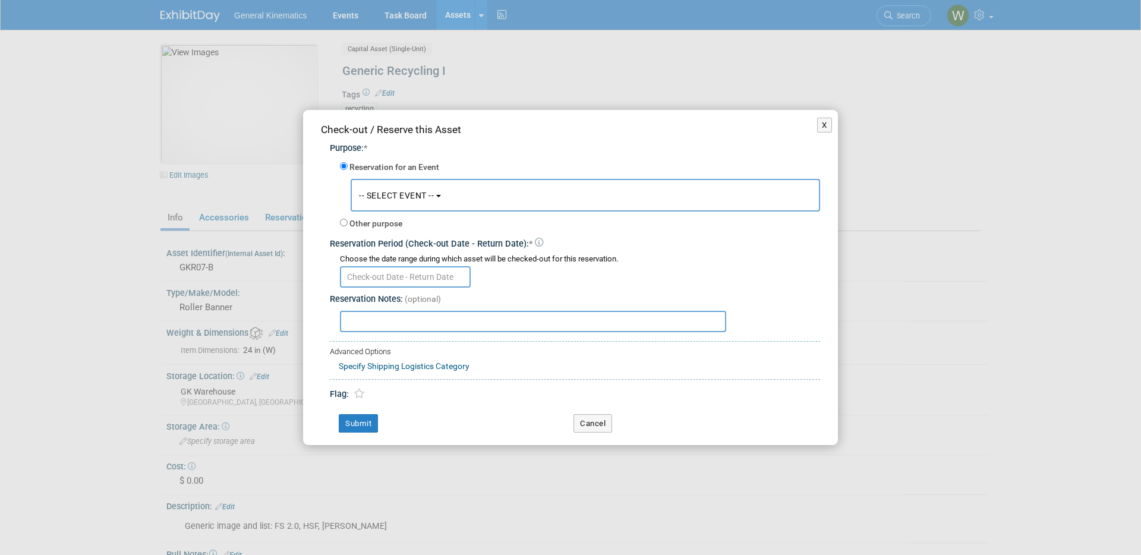
click at [408, 200] on span "-- SELECT EVENT --" at bounding box center [396, 196] width 75 height 10
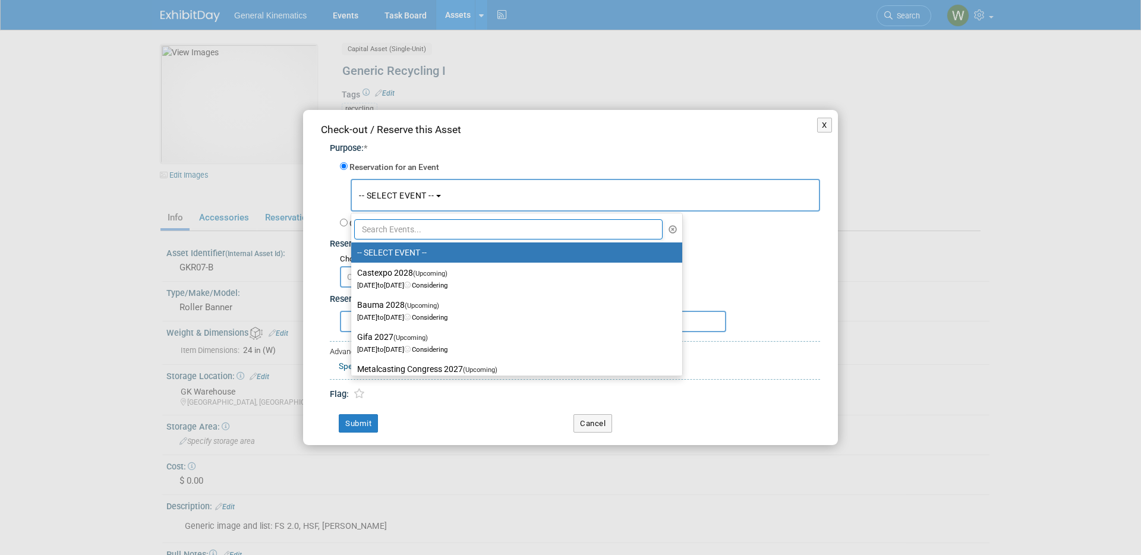
click at [400, 230] on input "text" at bounding box center [508, 229] width 308 height 20
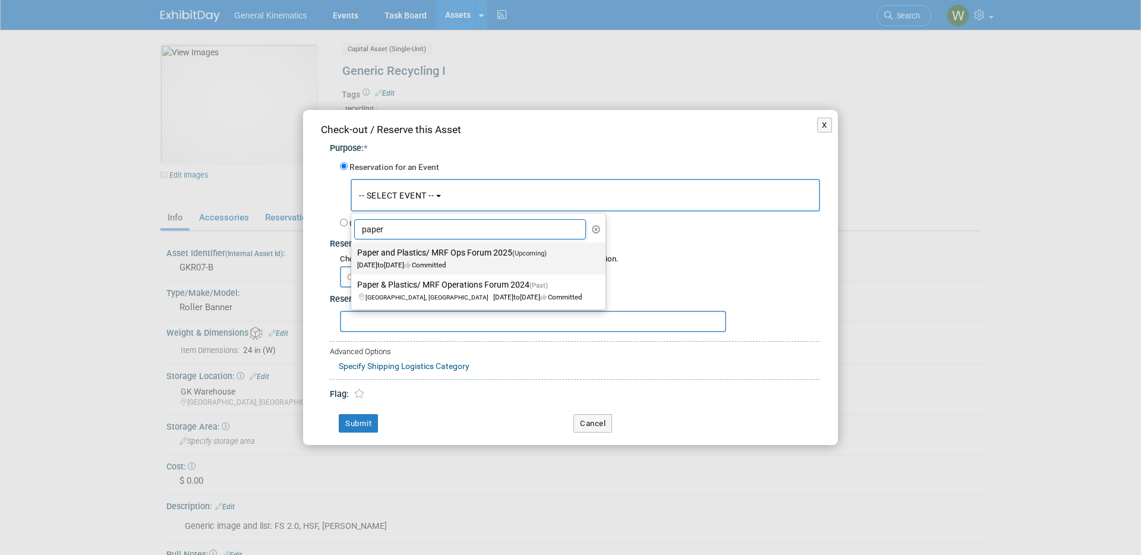
type input "paper"
click at [398, 257] on label "Paper and Plastics/ MRF Ops Forum 2025 (Upcoming) Oct 15, 2025 to Oct 16, 2025 …" at bounding box center [475, 258] width 237 height 27
click at [353, 257] on input "Paper and Plastics/ MRF Ops Forum 2025 (Upcoming) Oct 15, 2025 to Oct 16, 2025 …" at bounding box center [349, 253] width 8 height 8
select select "11127237"
select select "9"
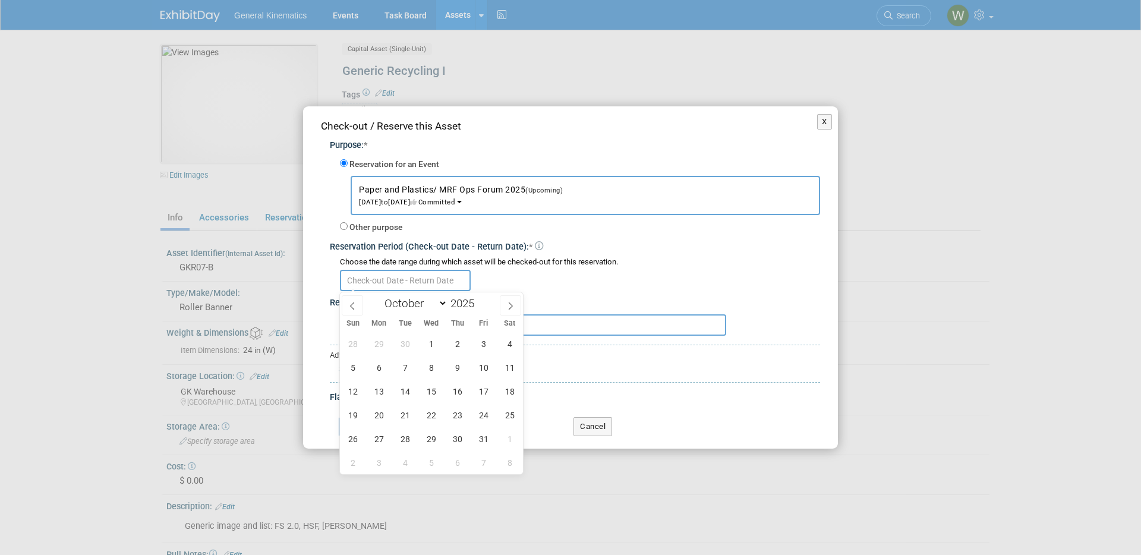
click at [387, 281] on input "text" at bounding box center [405, 280] width 131 height 21
click at [482, 392] on span "17" at bounding box center [483, 391] width 23 height 23
type input "Oct 17, 2025"
click at [582, 386] on div "Flag:" at bounding box center [575, 393] width 490 height 21
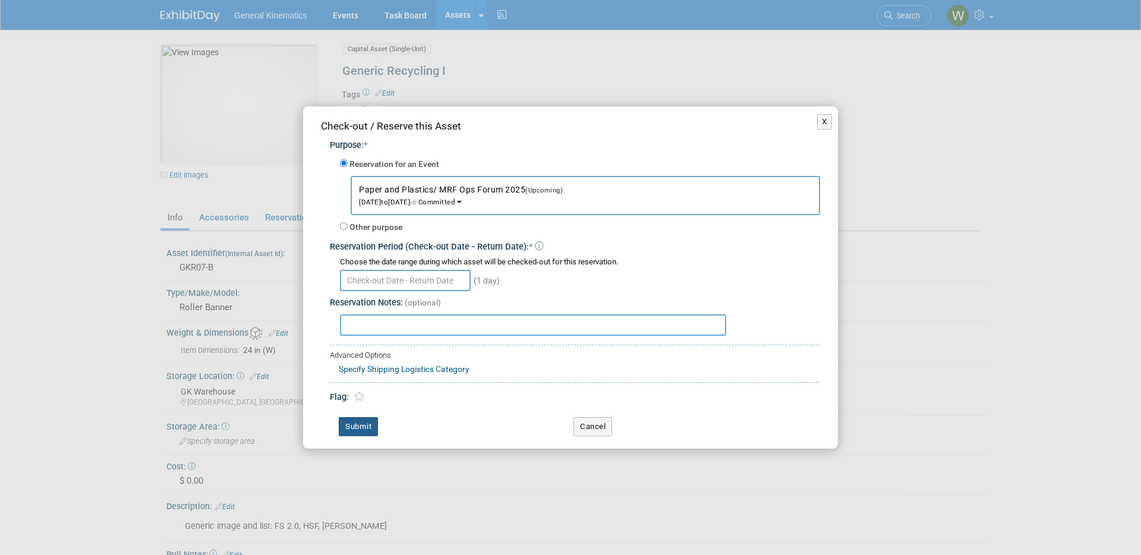
click at [352, 426] on button "Submit" at bounding box center [358, 426] width 39 height 19
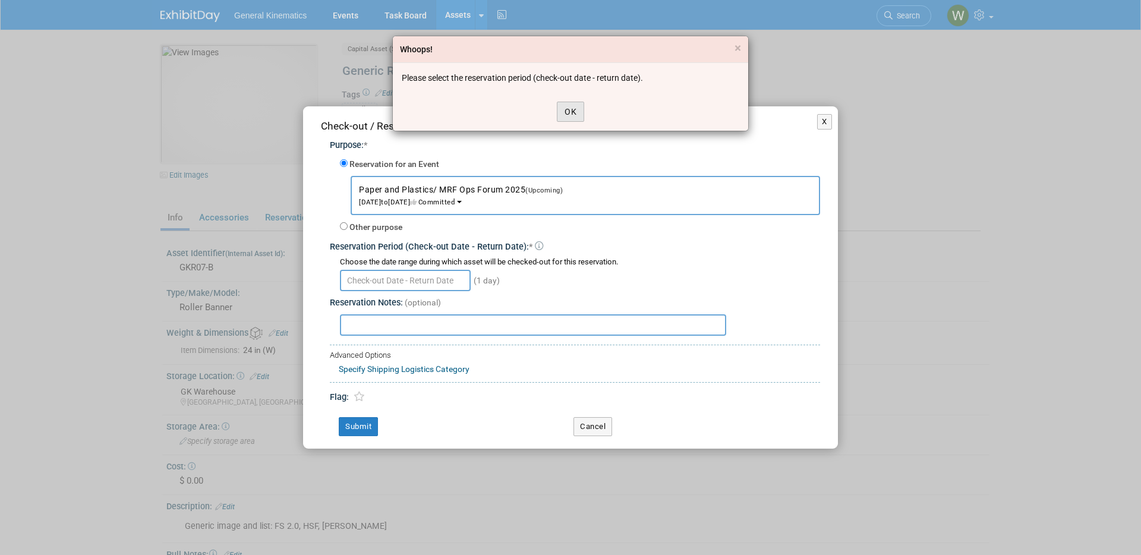
click at [574, 103] on button "OK" at bounding box center [570, 112] width 27 height 20
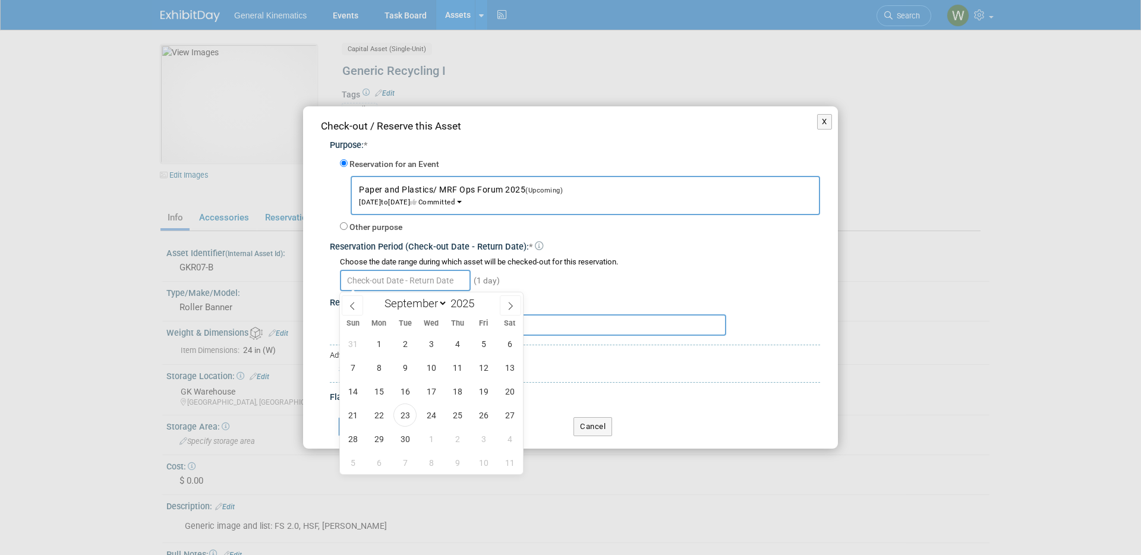
click at [404, 278] on input "text" at bounding box center [405, 280] width 131 height 21
click at [512, 296] on span at bounding box center [510, 305] width 21 height 20
select select "9"
click at [377, 390] on span "13" at bounding box center [378, 391] width 23 height 23
click at [487, 389] on span "17" at bounding box center [483, 391] width 23 height 23
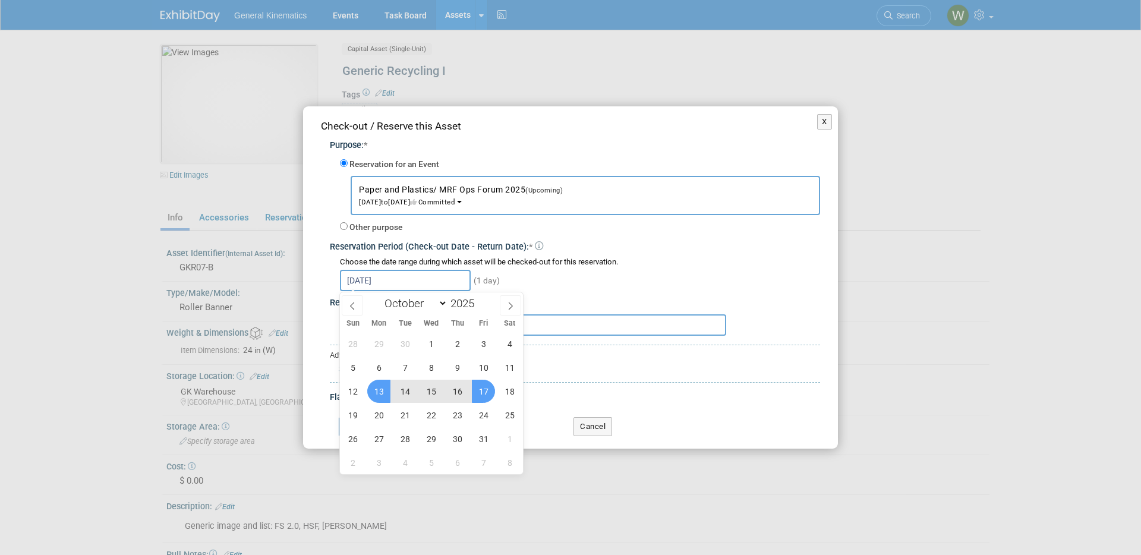
type input "Oct 13, 2025 to Oct 17, 2025"
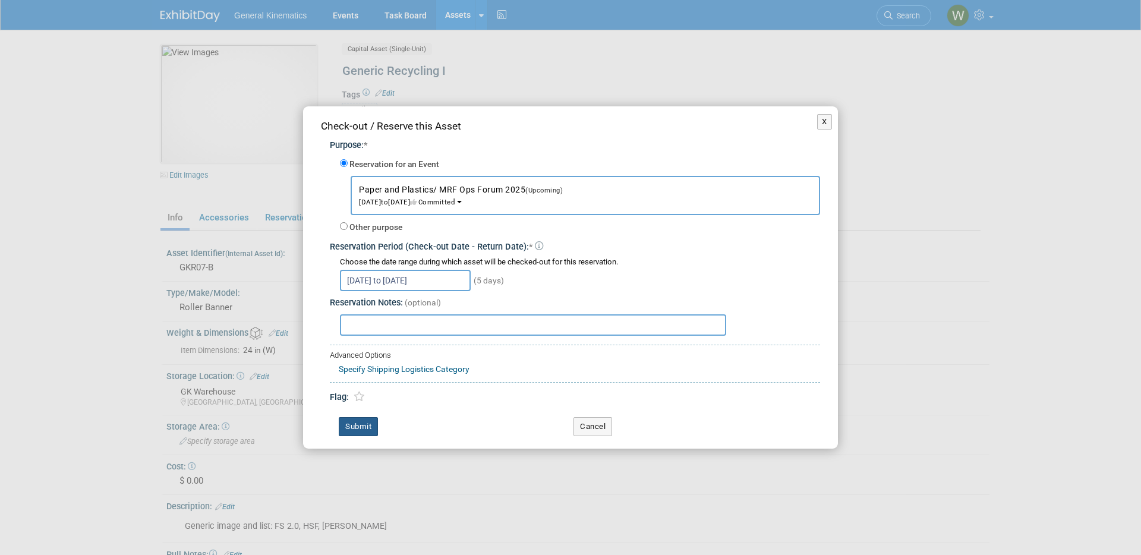
click at [358, 424] on button "Submit" at bounding box center [358, 426] width 39 height 19
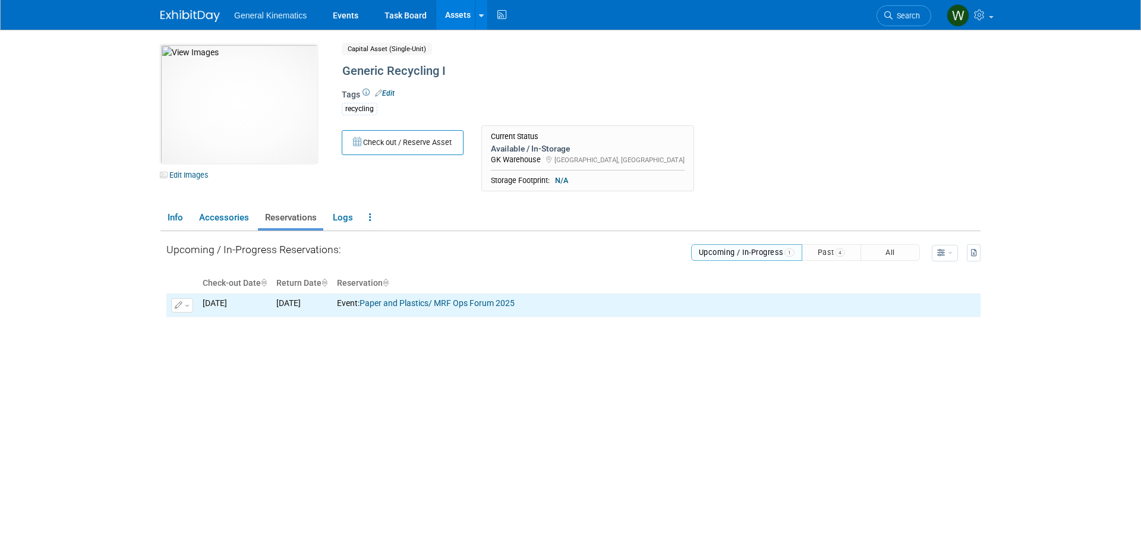
click at [461, 11] on link "Assets" at bounding box center [457, 15] width 43 height 30
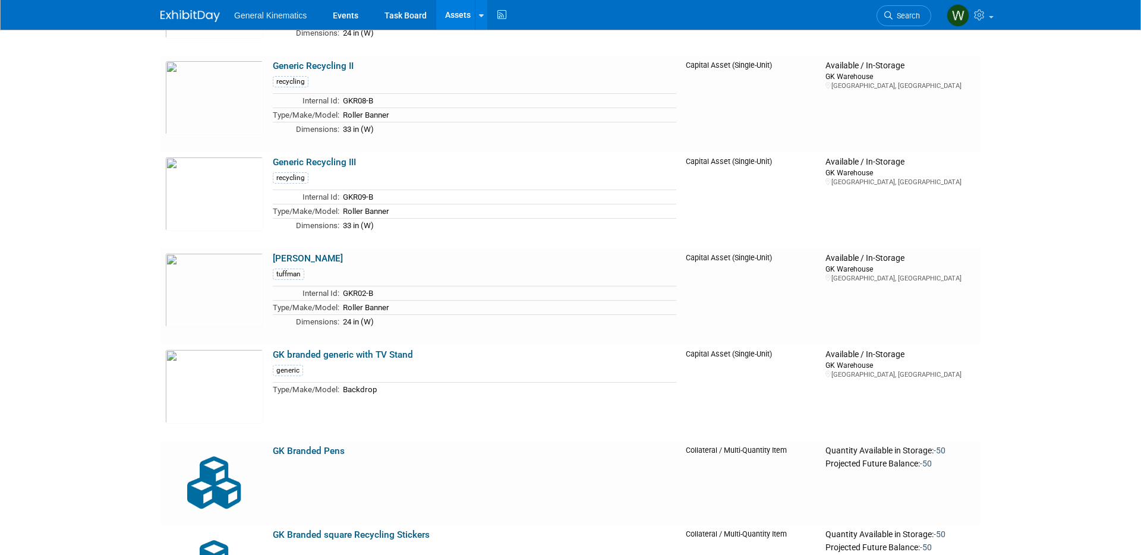
scroll to position [1894, 0]
click at [190, 17] on img at bounding box center [189, 16] width 59 height 12
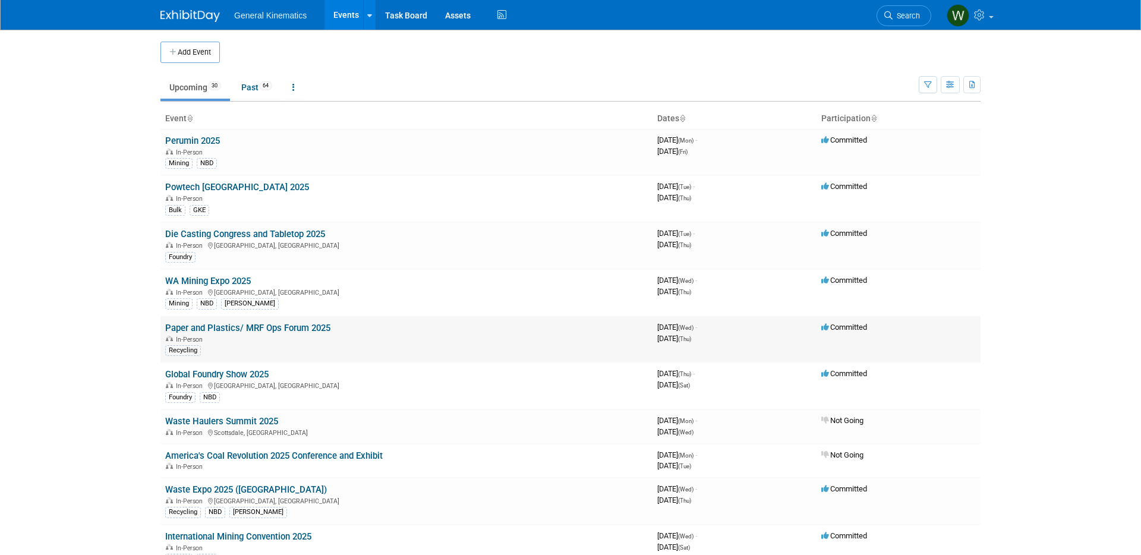
click at [194, 326] on link "Paper and Plastics/ MRF Ops Forum 2025" at bounding box center [247, 328] width 165 height 11
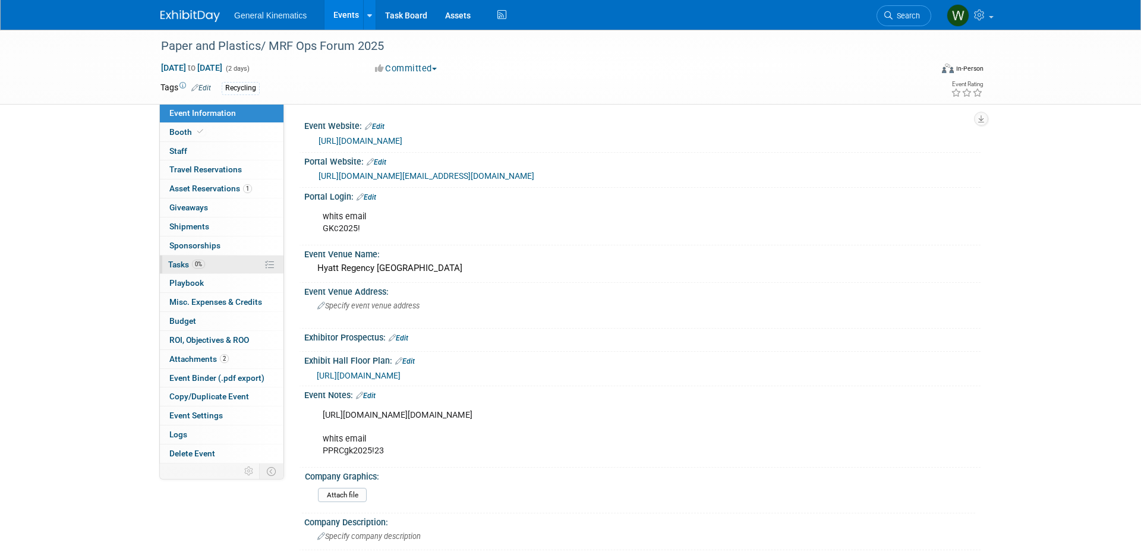
click at [178, 266] on span "Tasks 0%" at bounding box center [186, 265] width 37 height 10
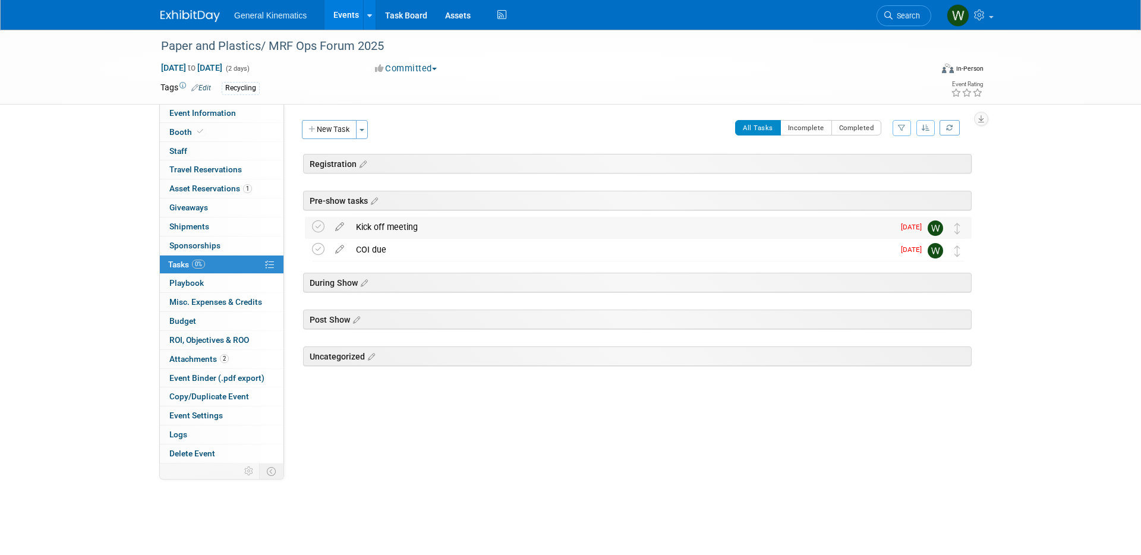
click at [392, 231] on div "Kick off meeting" at bounding box center [622, 227] width 544 height 20
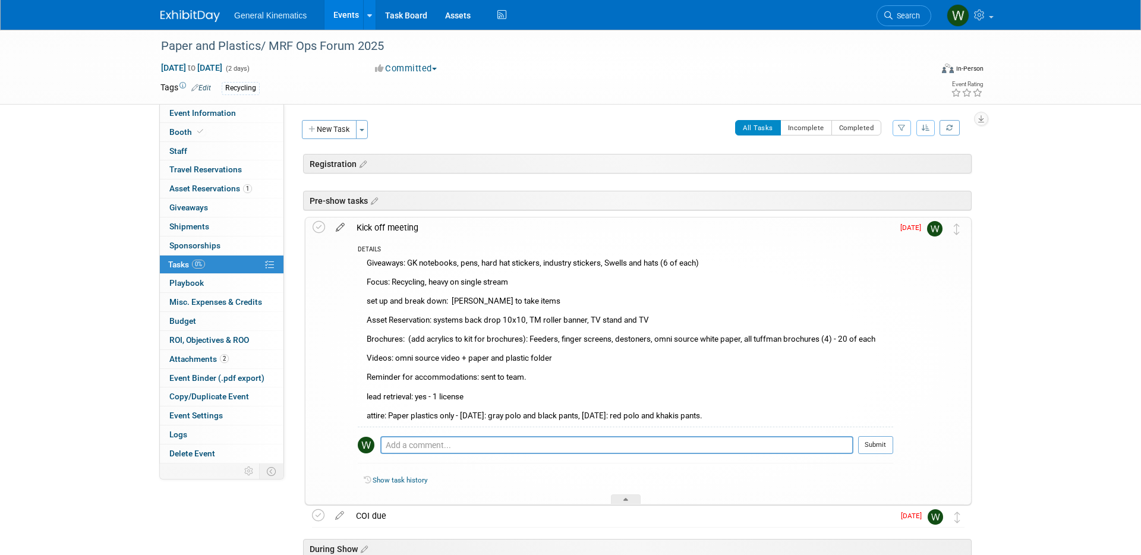
click at [338, 229] on icon at bounding box center [340, 225] width 21 height 15
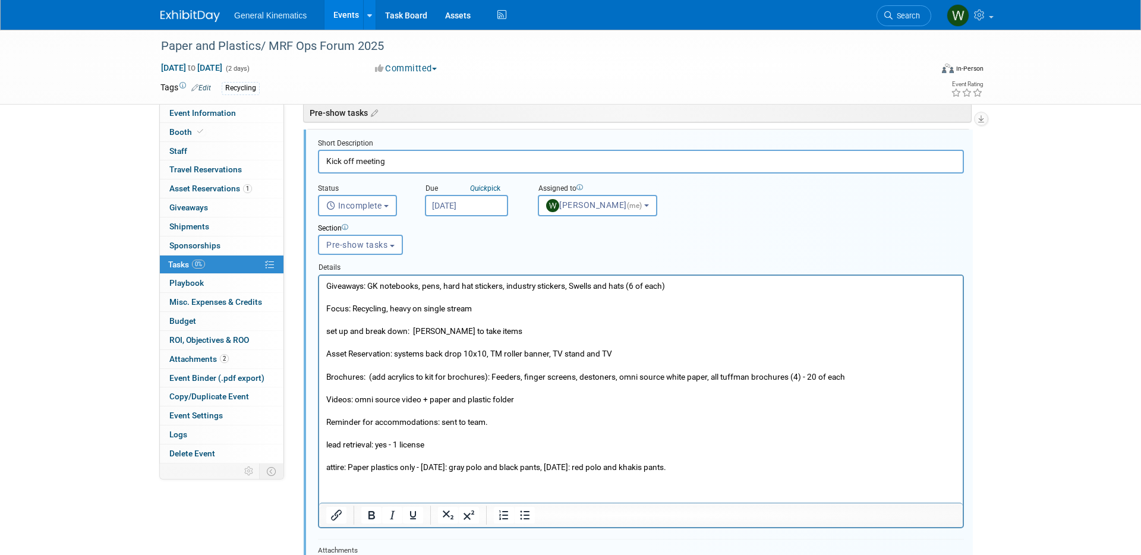
scroll to position [97, 0]
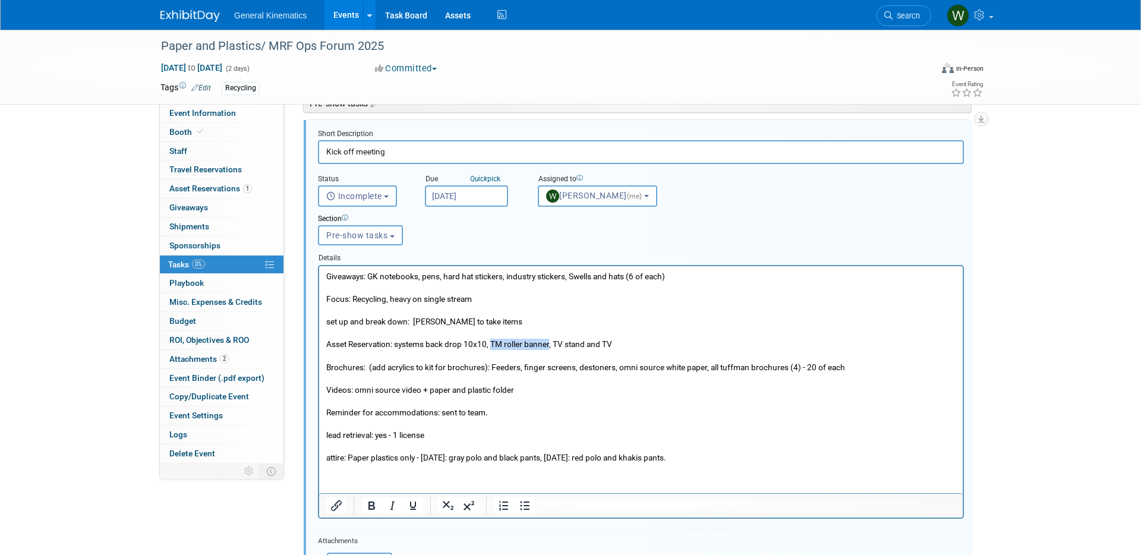
drag, startPoint x: 550, startPoint y: 344, endPoint x: 492, endPoint y: 342, distance: 58.9
click at [492, 342] on p "Giveaways: GK notebooks, pens, hard hat stickers, industry stickers, Swells and…" at bounding box center [641, 366] width 630 height 193
click at [881, 362] on p "Giveaways: GK notebooks, pens, hard hat stickers, industry stickers, Swells and…" at bounding box center [641, 366] width 630 height 193
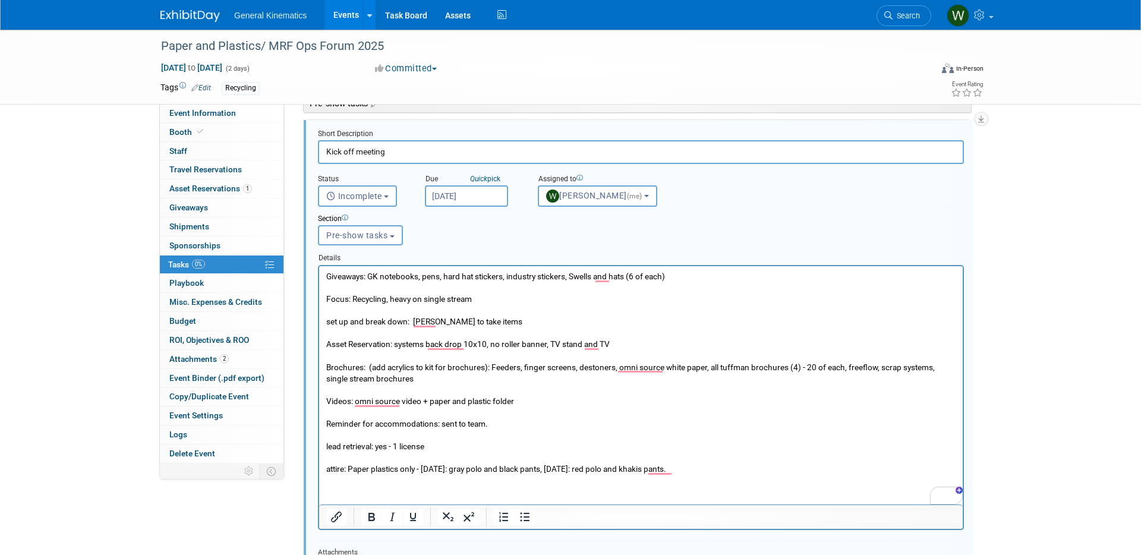
click at [532, 401] on p "Giveaways: GK notebooks, pens, hard hat stickers, industry stickers, Swells and…" at bounding box center [641, 372] width 630 height 204
drag, startPoint x: 500, startPoint y: 423, endPoint x: 443, endPoint y: 424, distance: 57.7
click at [443, 424] on p "Giveaways: GK notebooks, pens, hard hat stickers, industry stickers, Swells and…" at bounding box center [641, 372] width 630 height 204
drag, startPoint x: 434, startPoint y: 447, endPoint x: 370, endPoint y: 446, distance: 64.2
click at [370, 446] on p "Giveaways: GK notebooks, pens, hard hat stickers, industry stickers, Swells and…" at bounding box center [641, 372] width 630 height 204
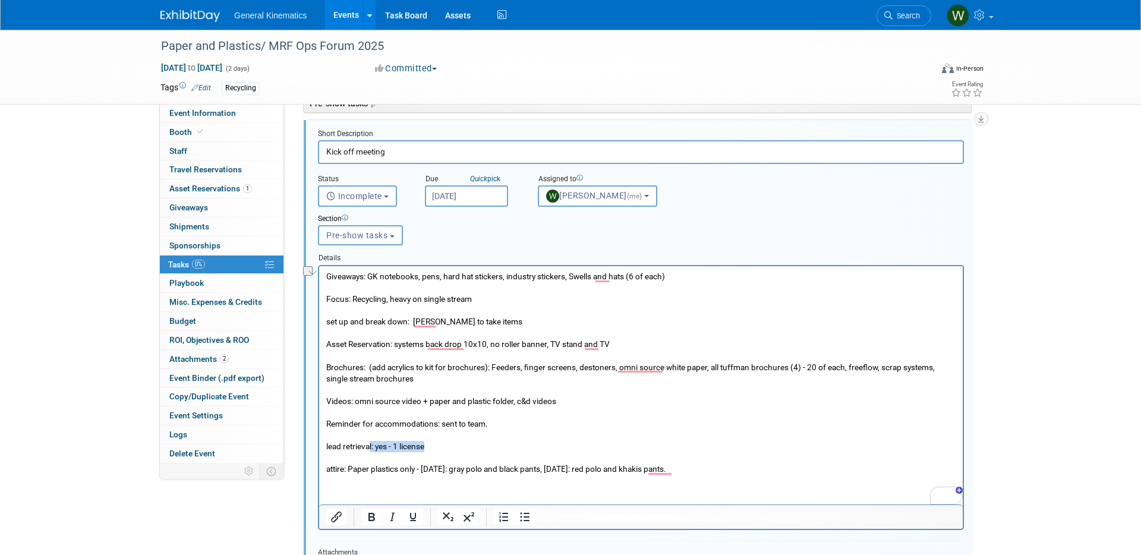
drag, startPoint x: 704, startPoint y: 468, endPoint x: 426, endPoint y: 469, distance: 277.6
click at [426, 469] on p "Giveaways: GK notebooks, pens, hard hat stickers, industry stickers, Swells and…" at bounding box center [641, 372] width 630 height 204
click at [534, 474] on html "Giveaways: GK notebooks, pens, hard hat stickers, industry stickers, Swells and…" at bounding box center [641, 370] width 644 height 209
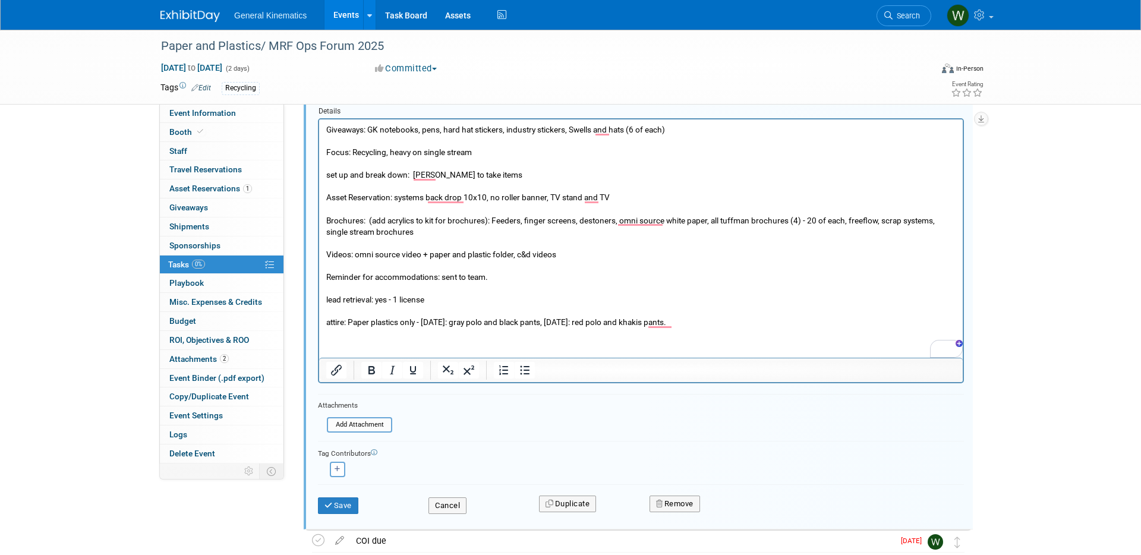
scroll to position [257, 0]
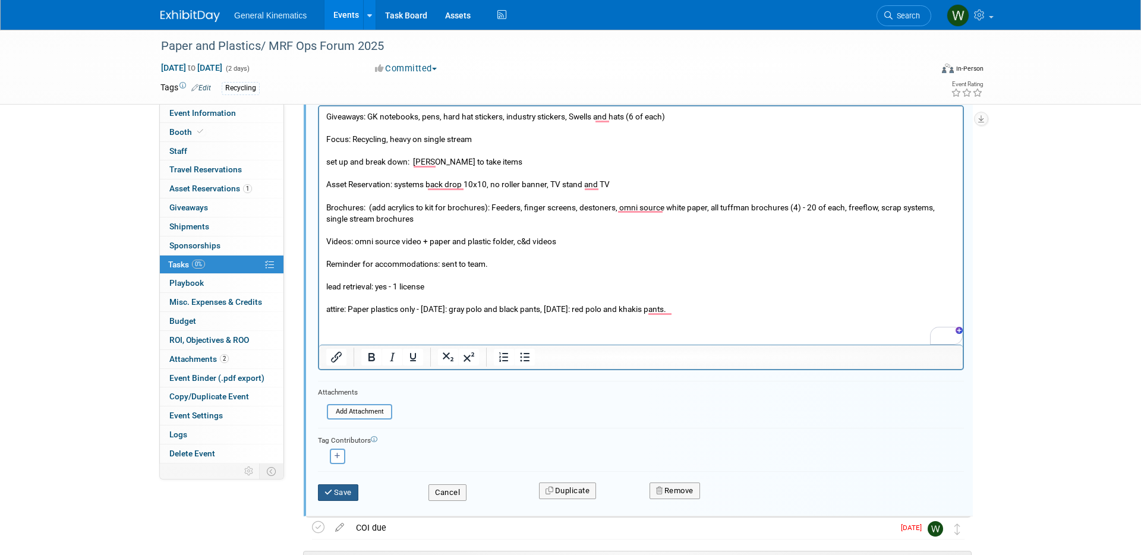
click at [337, 492] on button "Save" at bounding box center [338, 492] width 40 height 17
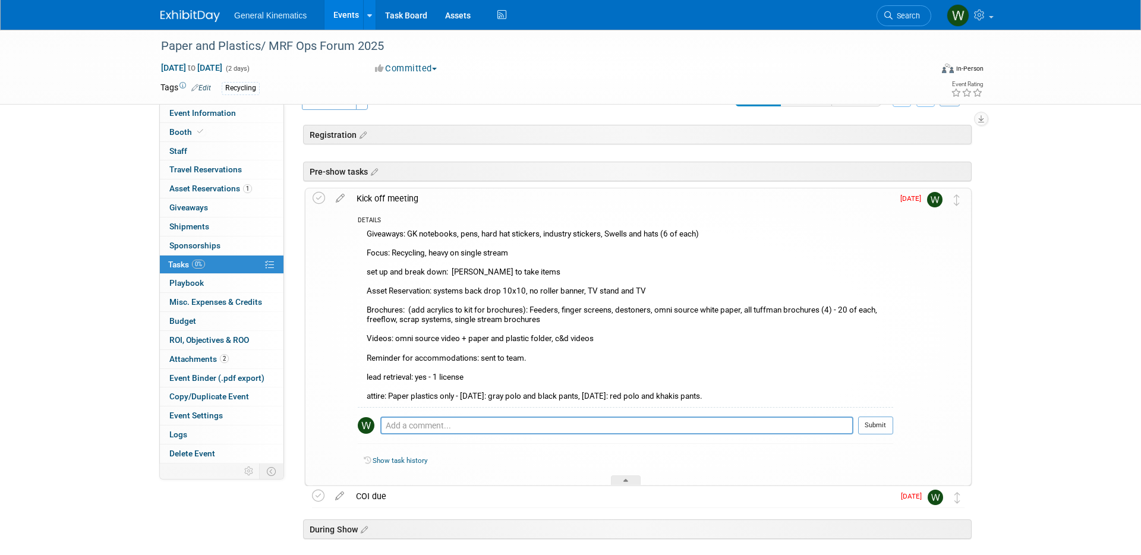
scroll to position [27, 0]
